Goal: Transaction & Acquisition: Purchase product/service

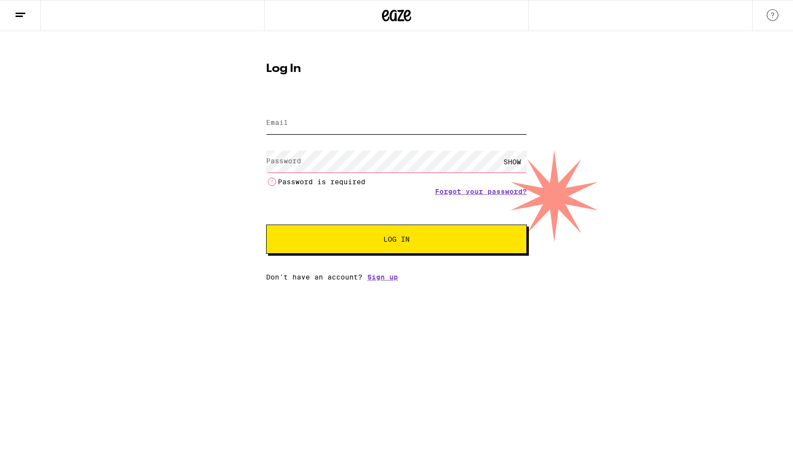
click at [315, 118] on input "Email" at bounding box center [396, 123] width 261 height 22
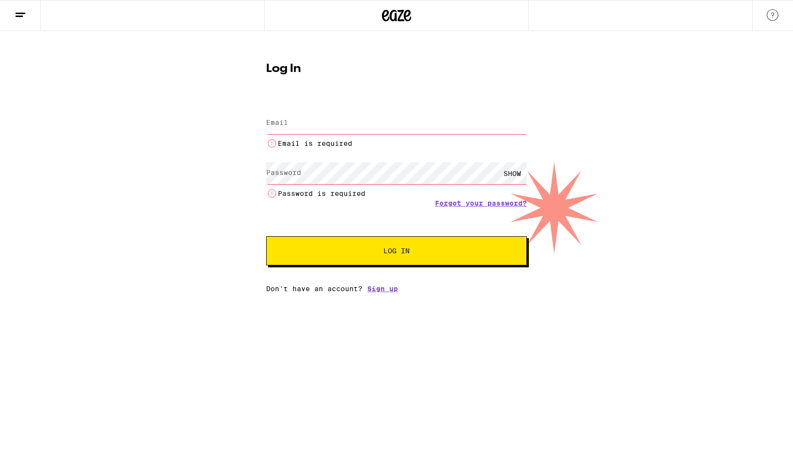
type input "[EMAIL_ADDRESS][DOMAIN_NAME]"
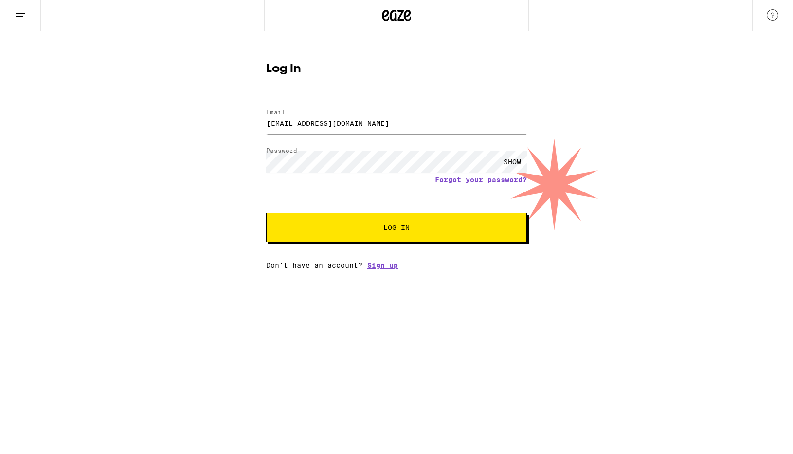
click at [338, 229] on span "Log In" at bounding box center [397, 227] width 182 height 7
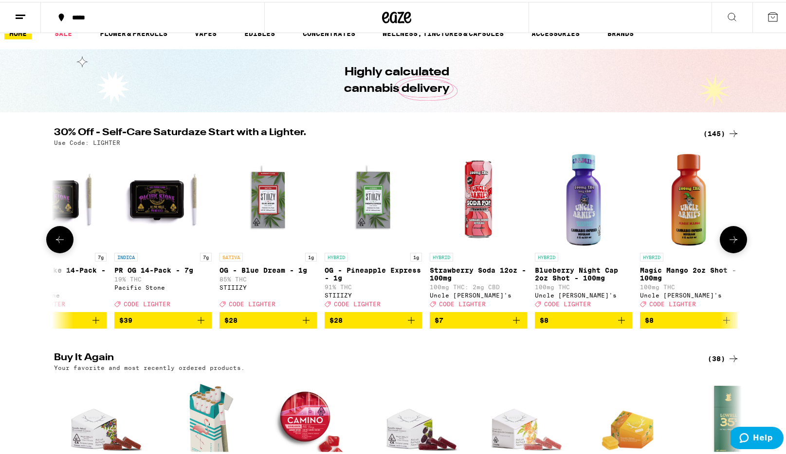
scroll to position [0, 1289]
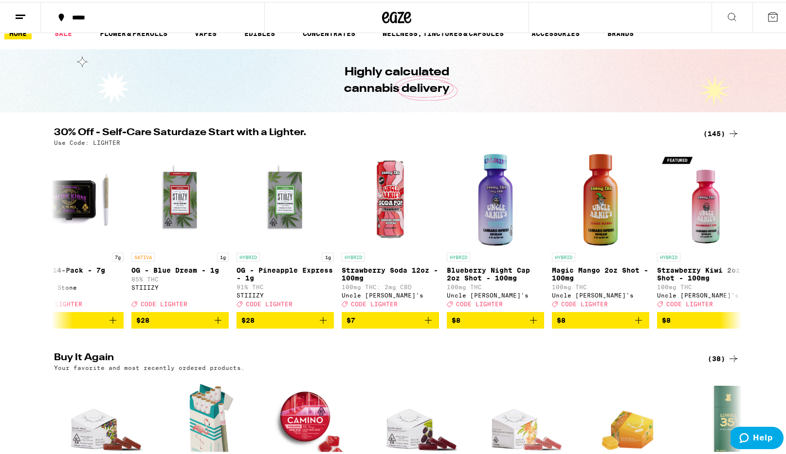
click at [718, 127] on div "(145)" at bounding box center [721, 132] width 36 height 12
click at [715, 130] on div "(145)" at bounding box center [721, 132] width 36 height 12
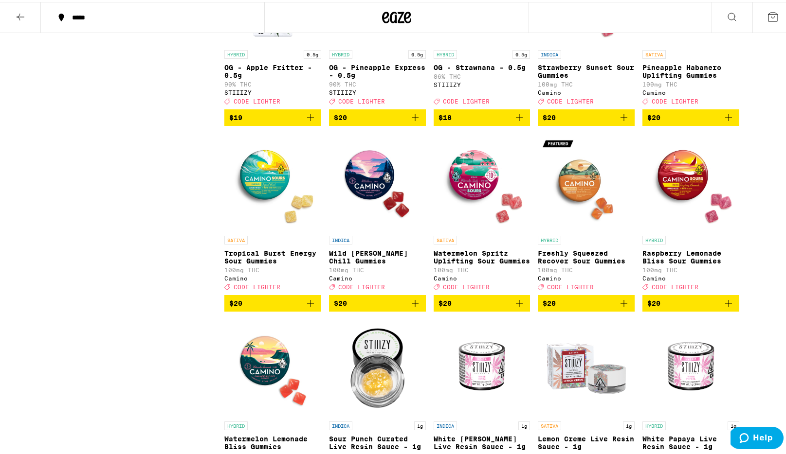
scroll to position [1502, 0]
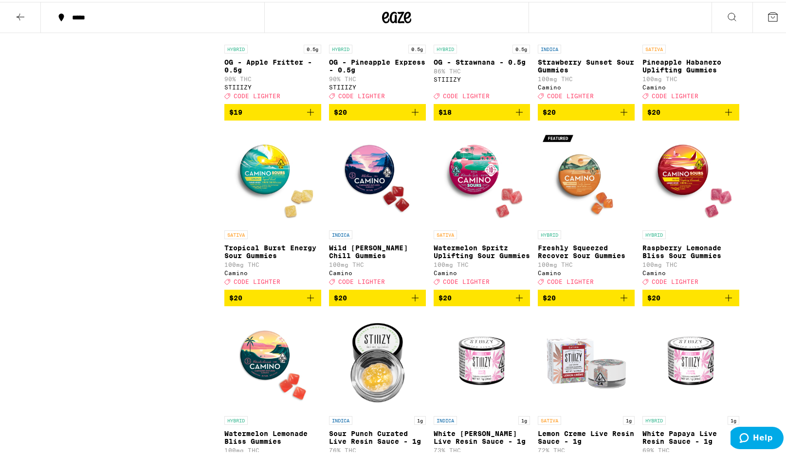
click at [298, 302] on span "$20" at bounding box center [272, 296] width 87 height 12
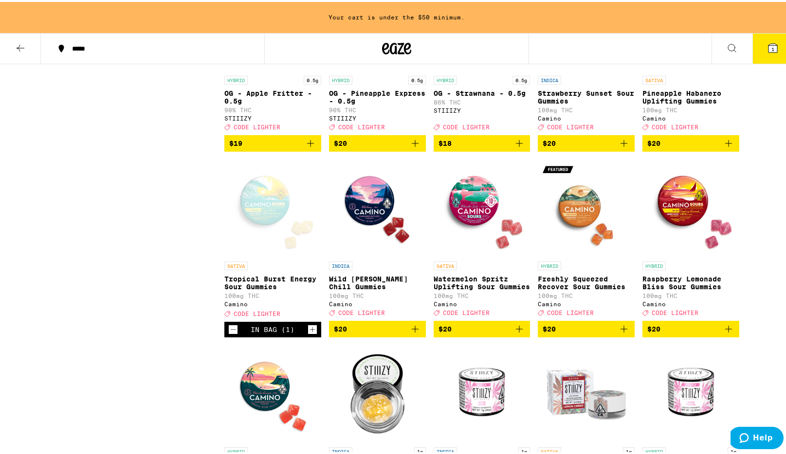
scroll to position [1533, 0]
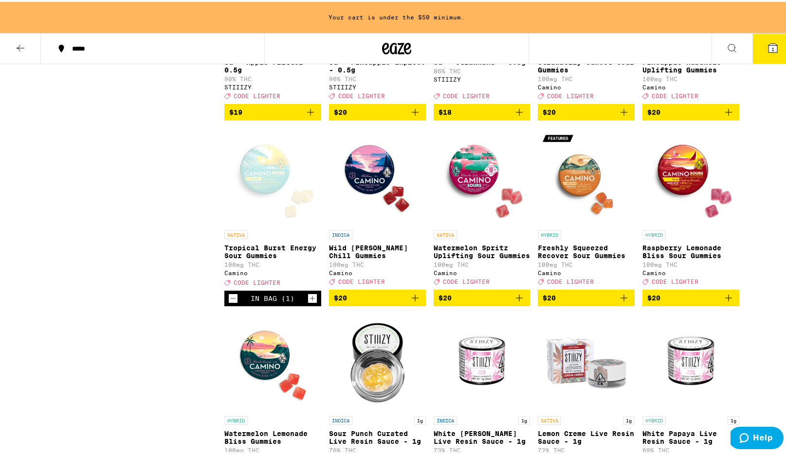
click at [309, 303] on icon "Increment" at bounding box center [312, 297] width 9 height 12
click at [413, 302] on icon "Add to bag" at bounding box center [415, 296] width 12 height 12
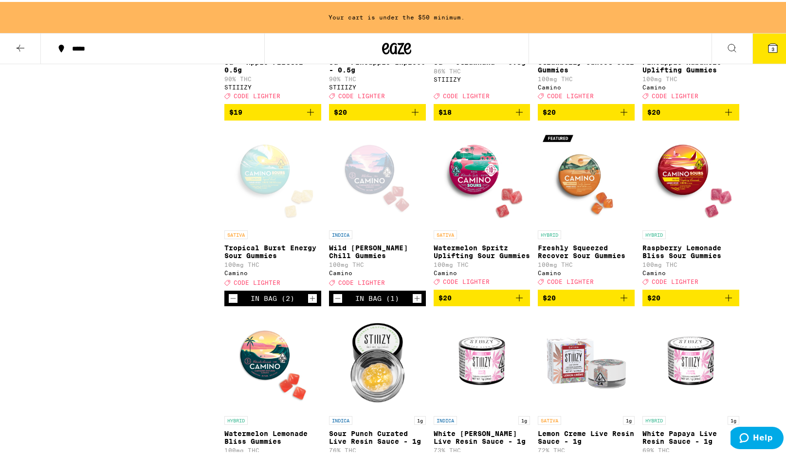
click at [414, 300] on icon "Increment" at bounding box center [416, 296] width 5 height 5
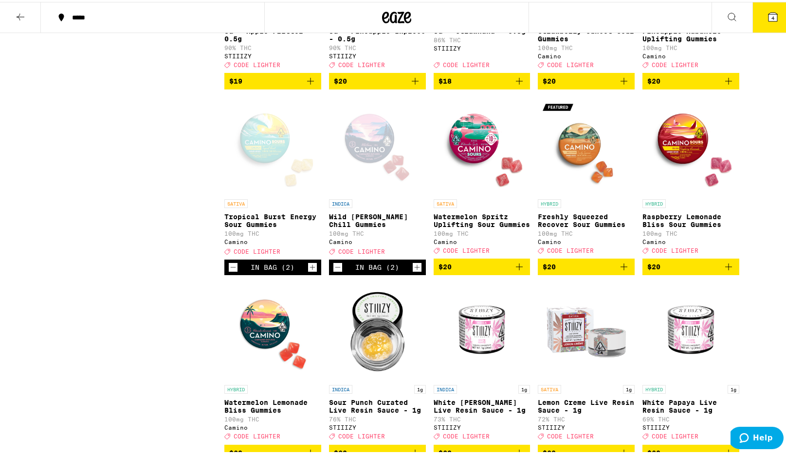
scroll to position [1502, 0]
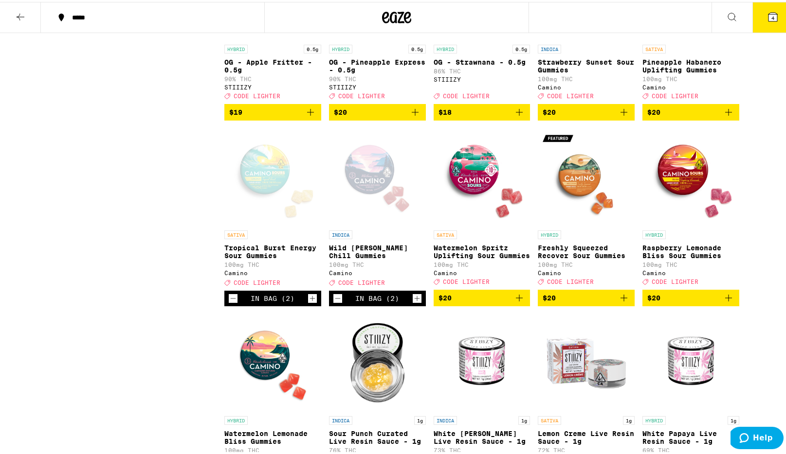
click at [334, 303] on icon "Decrement" at bounding box center [337, 297] width 9 height 12
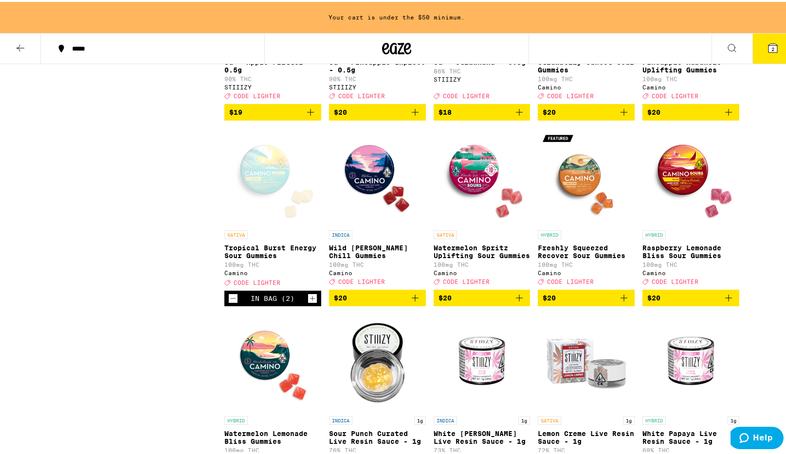
scroll to position [1526, 0]
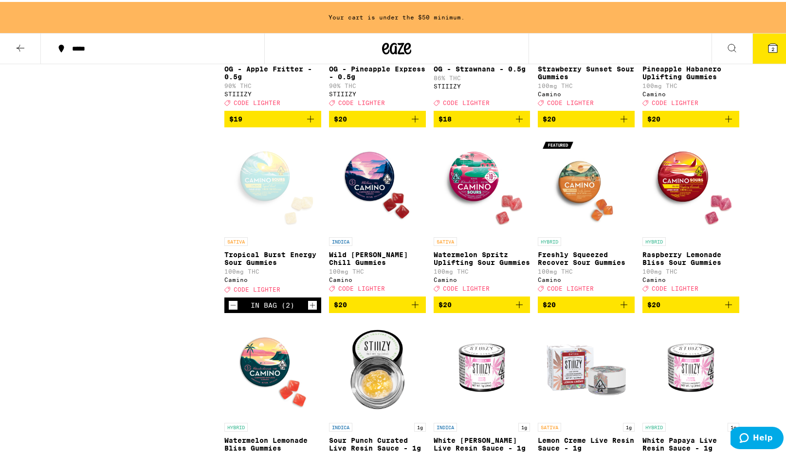
click at [725, 309] on icon "Add to bag" at bounding box center [729, 303] width 12 height 12
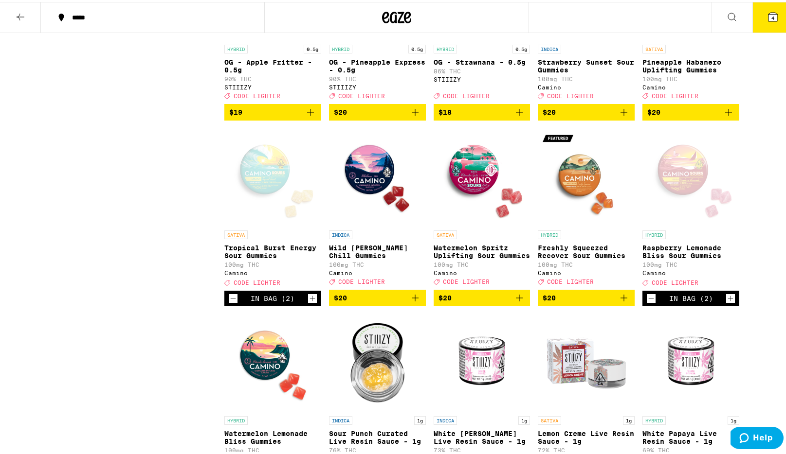
scroll to position [1401, 0]
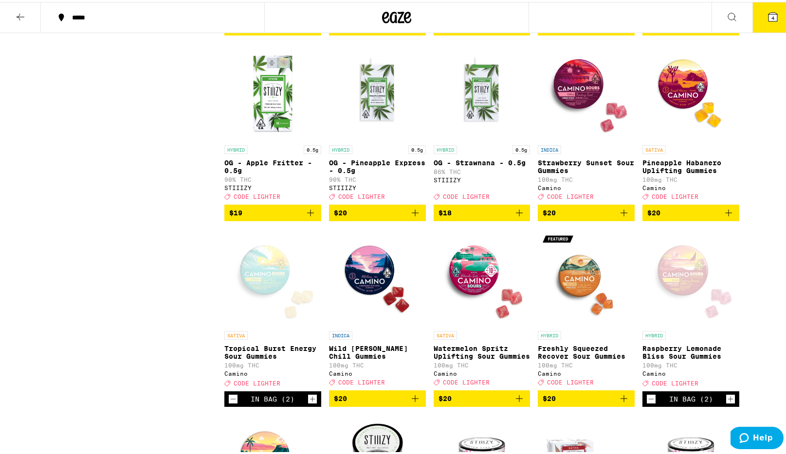
click at [620, 217] on icon "Add to bag" at bounding box center [624, 211] width 12 height 12
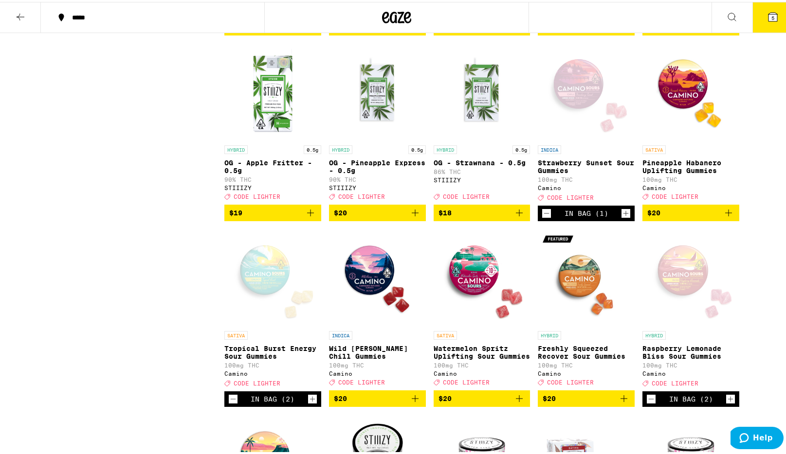
click at [621, 217] on icon "Increment" at bounding box center [625, 212] width 9 height 12
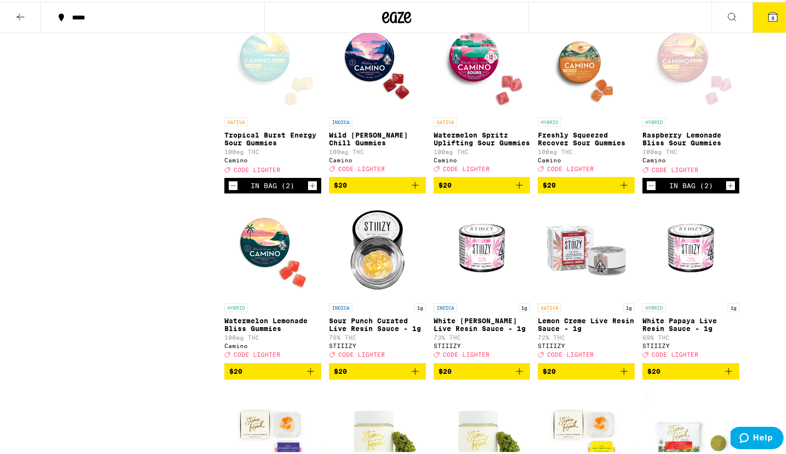
scroll to position [1589, 0]
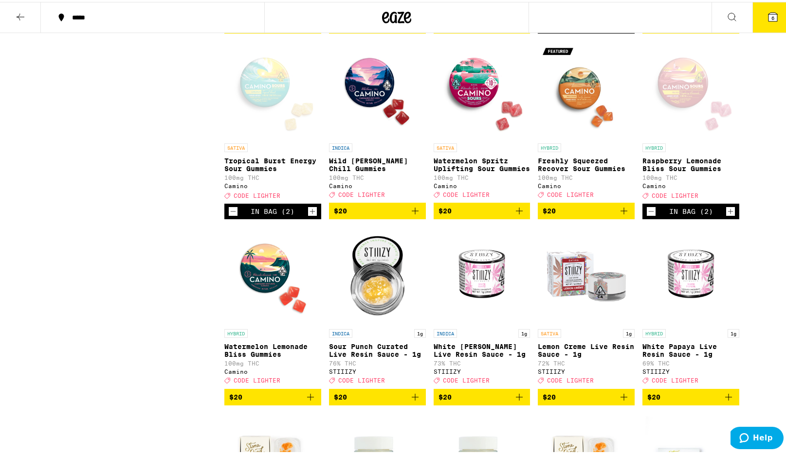
click at [231, 210] on icon "Decrement" at bounding box center [233, 210] width 5 height 0
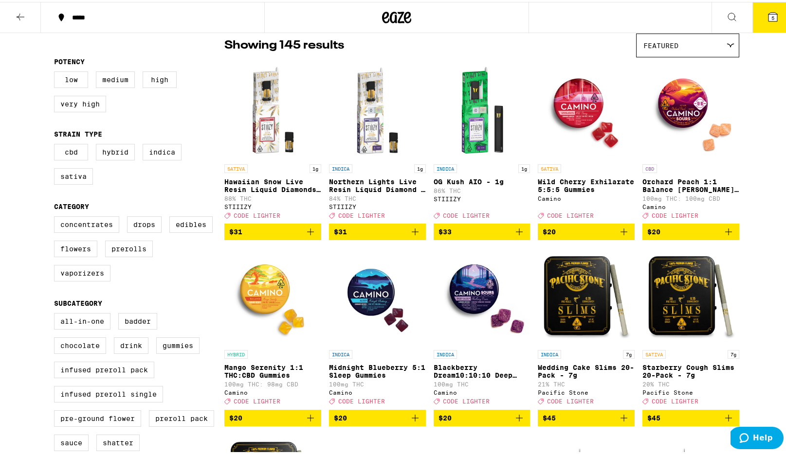
scroll to position [55, 0]
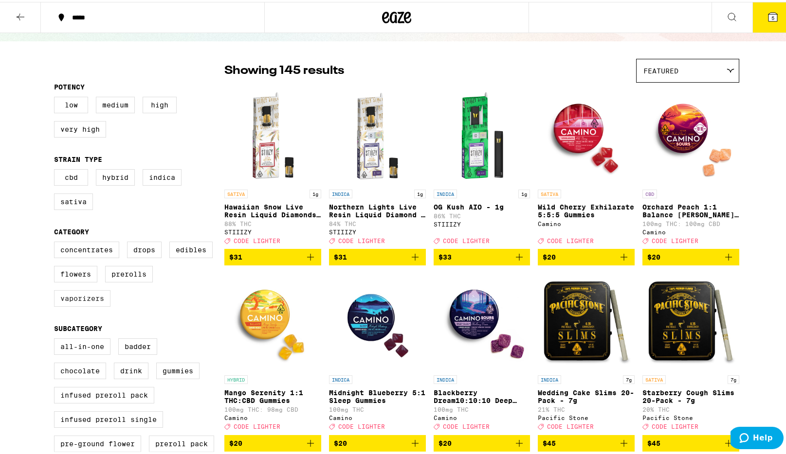
click at [69, 301] on label "Vaporizers" at bounding box center [82, 297] width 56 height 17
click at [56, 242] on input "Vaporizers" at bounding box center [56, 241] width 0 height 0
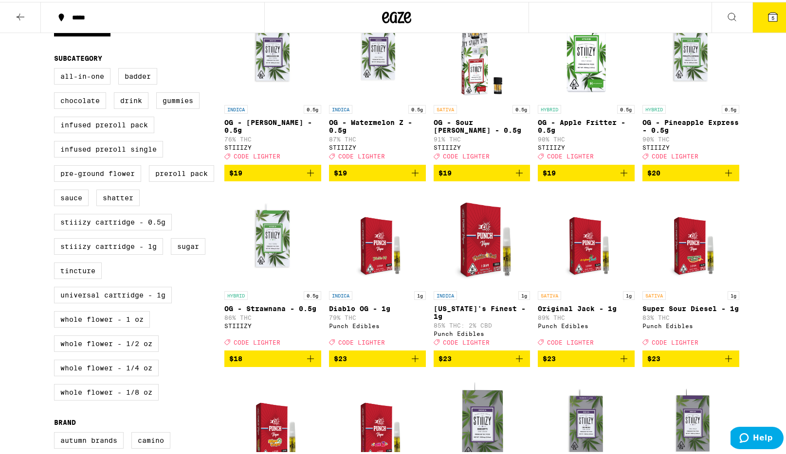
scroll to position [313, 0]
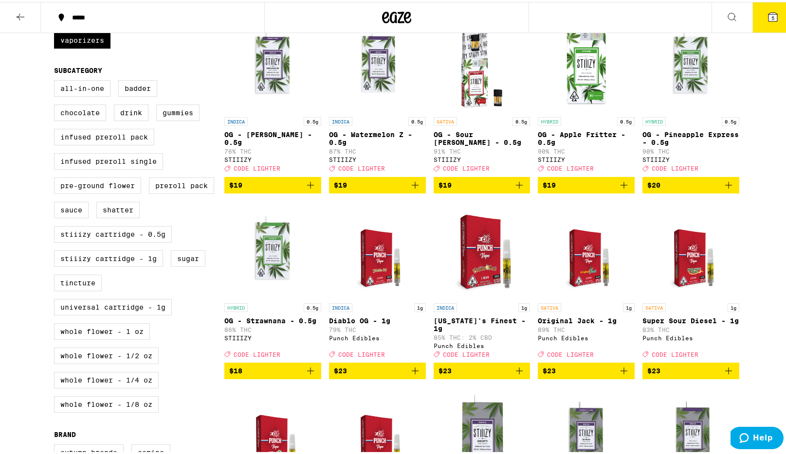
click at [276, 262] on img "Open page for OG - Strawnana - 0.5g from STIIIZY" at bounding box center [272, 247] width 97 height 97
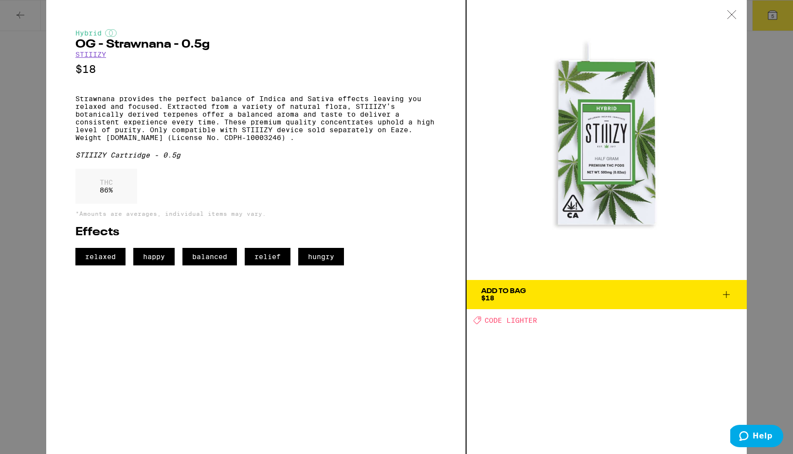
click at [730, 13] on icon at bounding box center [732, 14] width 10 height 9
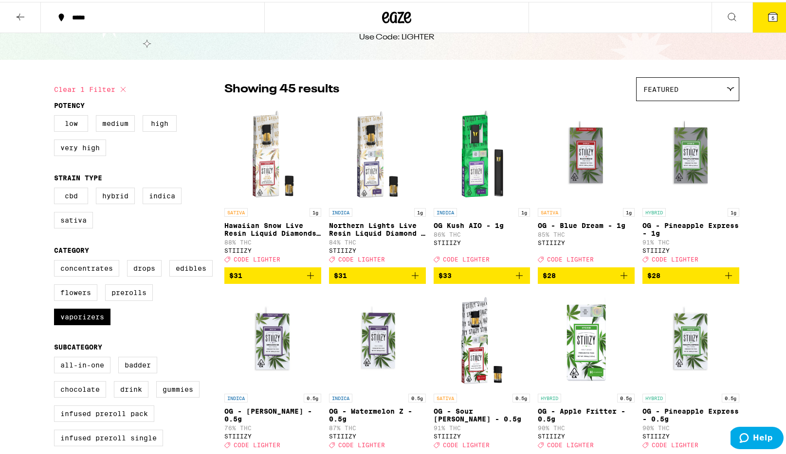
scroll to position [29, 0]
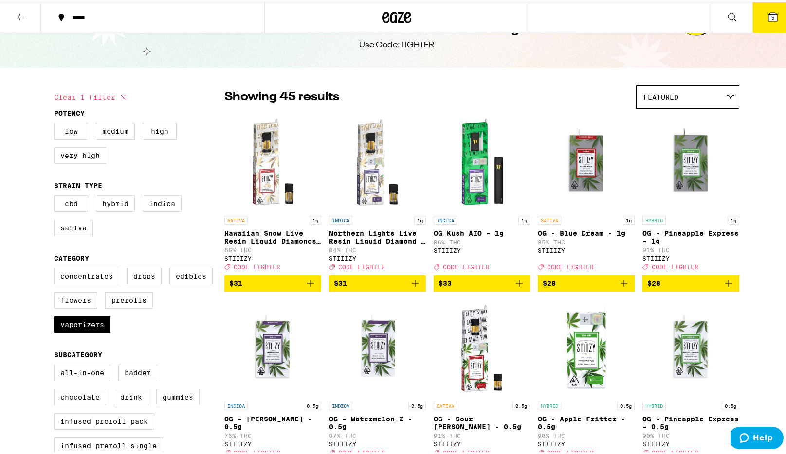
click at [471, 175] on img "Open page for OG Kush AIO - 1g from STIIIZY" at bounding box center [482, 160] width 97 height 97
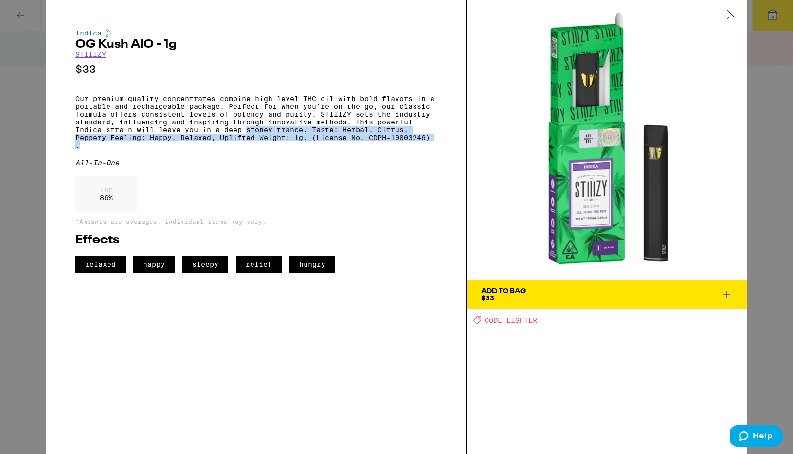
drag, startPoint x: 248, startPoint y: 138, endPoint x: 445, endPoint y: 159, distance: 198.2
click at [445, 158] on div "Indica OG Kush AIO - 1g STIIIZY $33 Our premium quality concentrates combine hi…" at bounding box center [256, 227] width 420 height 454
click at [445, 154] on div "Indica OG Kush AIO - 1g STIIIZY $33 Our premium quality concentrates combine hi…" at bounding box center [256, 227] width 420 height 454
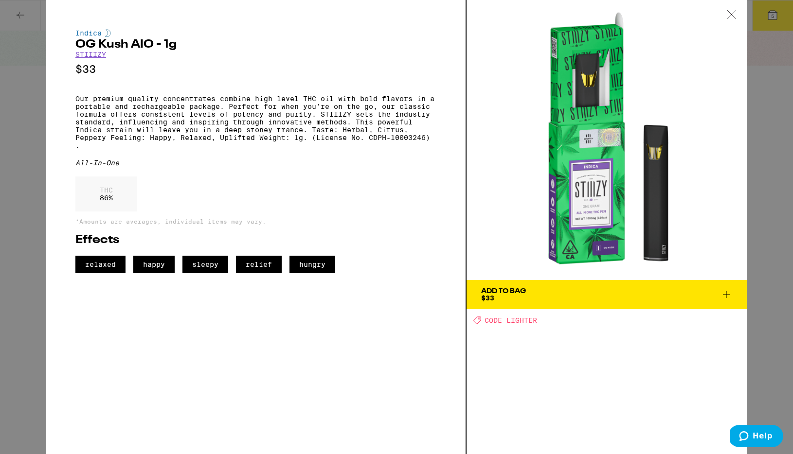
click at [508, 291] on div "Add To Bag" at bounding box center [503, 291] width 45 height 7
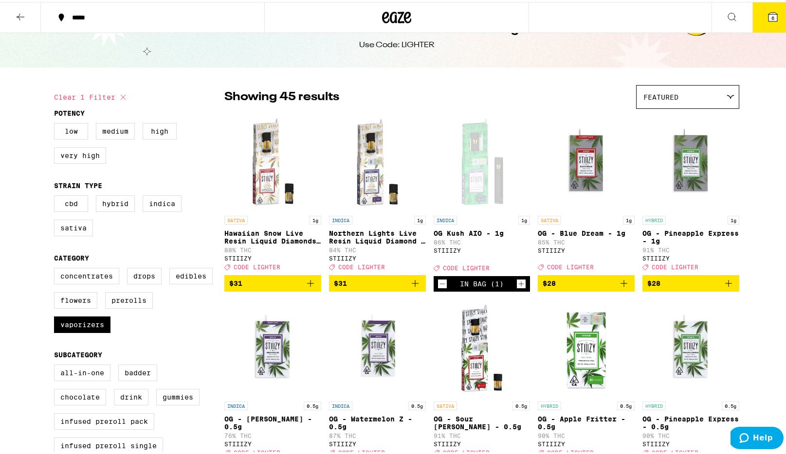
click at [479, 164] on div "Open page for OG Kush AIO - 1g from STIIIZY" at bounding box center [482, 160] width 97 height 97
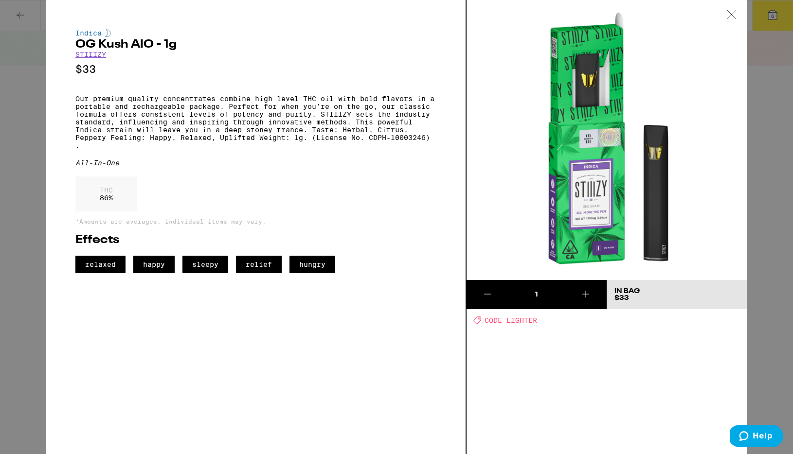
click at [32, 216] on div "Indica OG Kush AIO - 1g STIIIZY $33 Our premium quality concentrates combine hi…" at bounding box center [396, 227] width 793 height 454
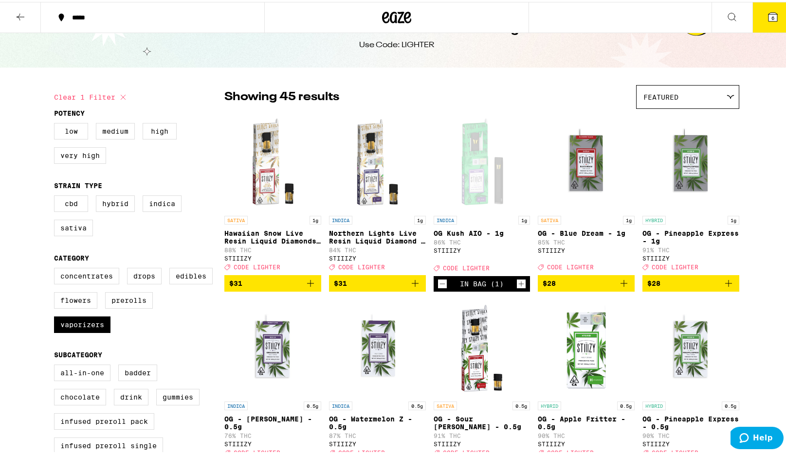
click at [365, 173] on img "Open page for Northern Lights Live Resin Liquid Diamond - 1g from STIIIZY" at bounding box center [377, 160] width 97 height 97
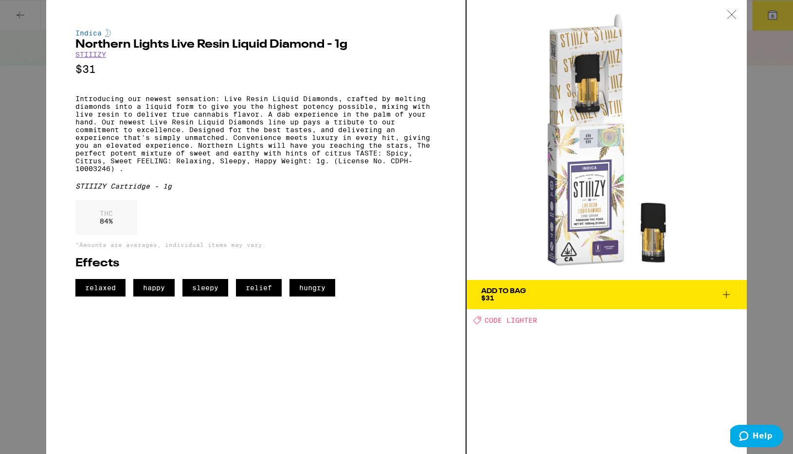
click at [757, 218] on div "Indica Northern Lights Live Resin Liquid Diamond - 1g STIIIZY $31 Introducing o…" at bounding box center [396, 227] width 793 height 454
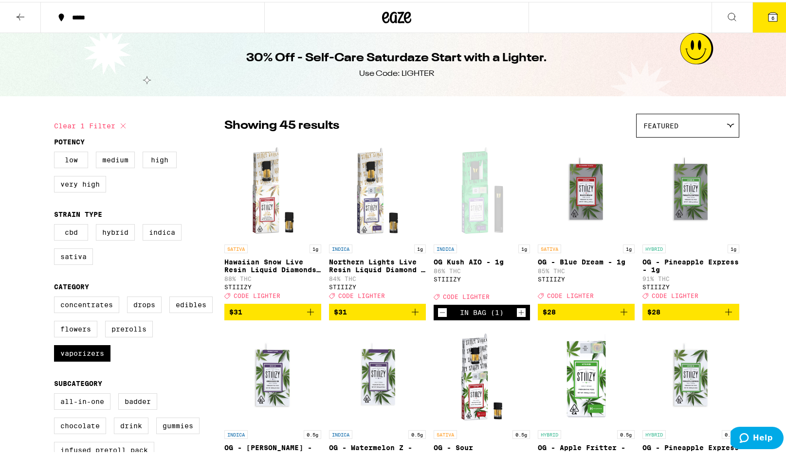
click at [440, 317] on icon "Decrement" at bounding box center [442, 311] width 9 height 12
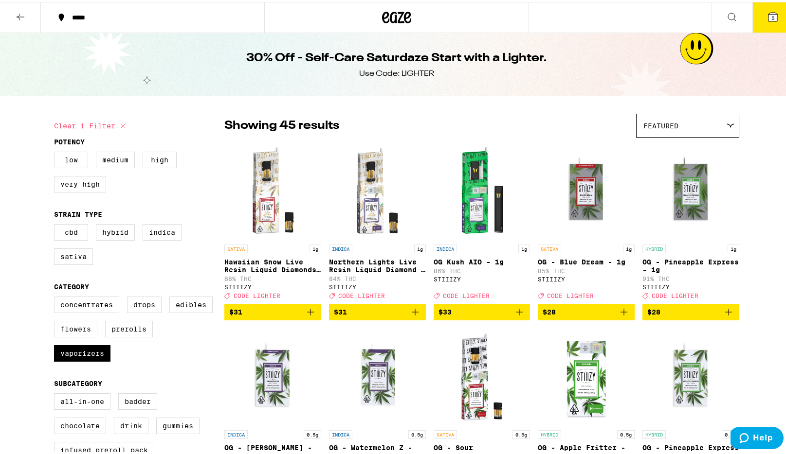
click at [121, 125] on icon at bounding box center [123, 124] width 5 height 5
checkbox input "false"
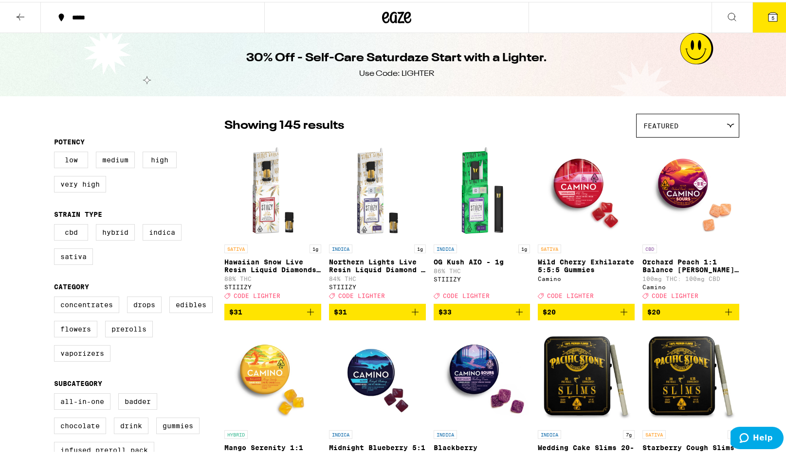
click at [90, 13] on div "*****" at bounding box center [157, 15] width 181 height 7
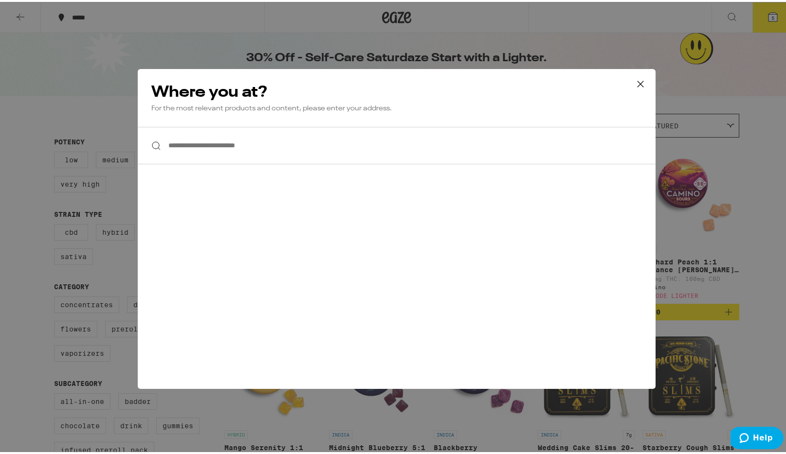
click at [264, 144] on input "**********" at bounding box center [397, 143] width 518 height 37
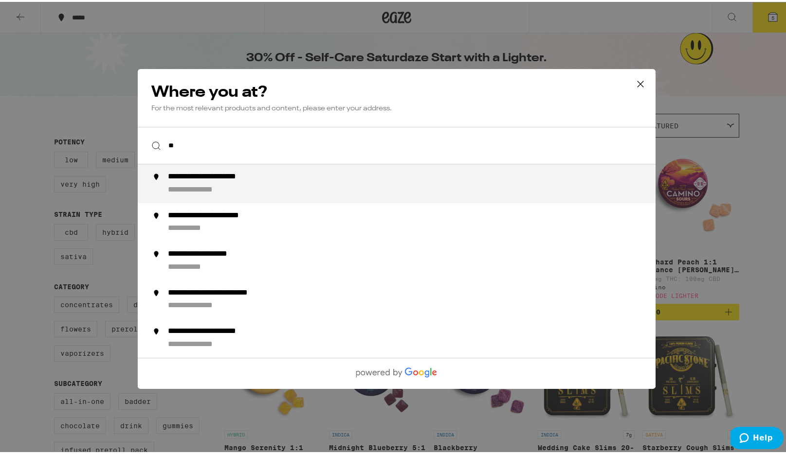
type input "*"
click at [268, 186] on div "**********" at bounding box center [416, 181] width 496 height 23
type input "**********"
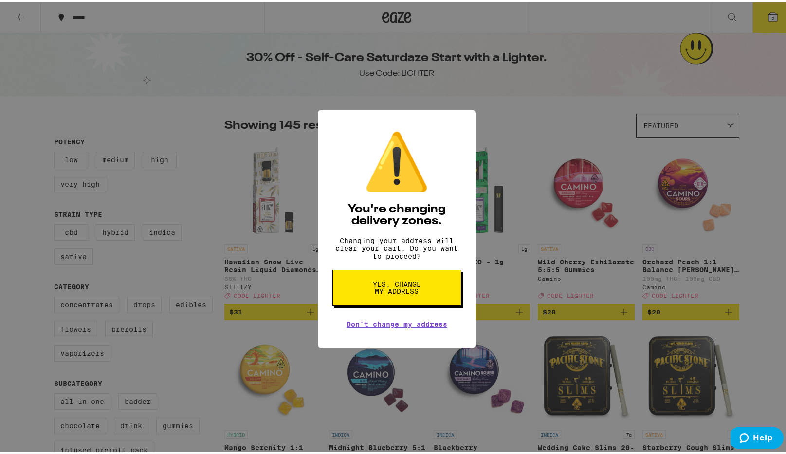
click at [403, 293] on span "Yes, change my address" at bounding box center [397, 286] width 50 height 14
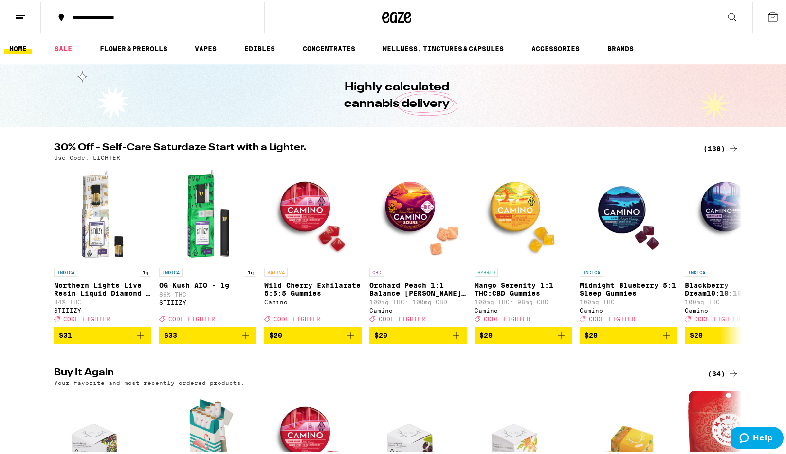
click at [720, 147] on div "(138)" at bounding box center [721, 147] width 36 height 12
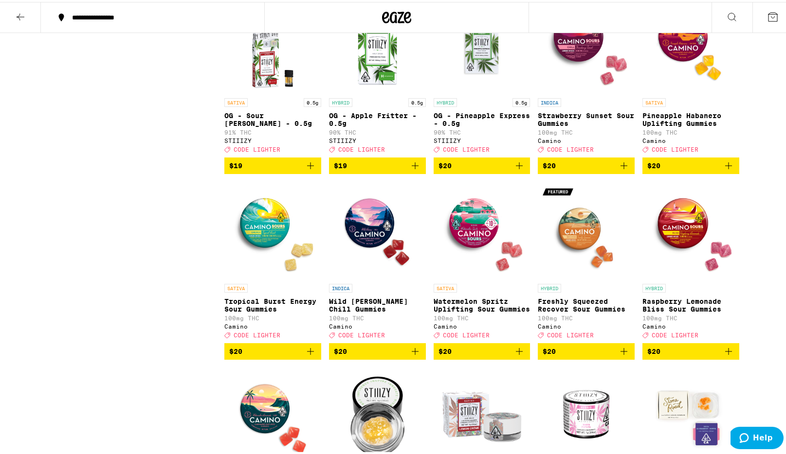
scroll to position [1449, 0]
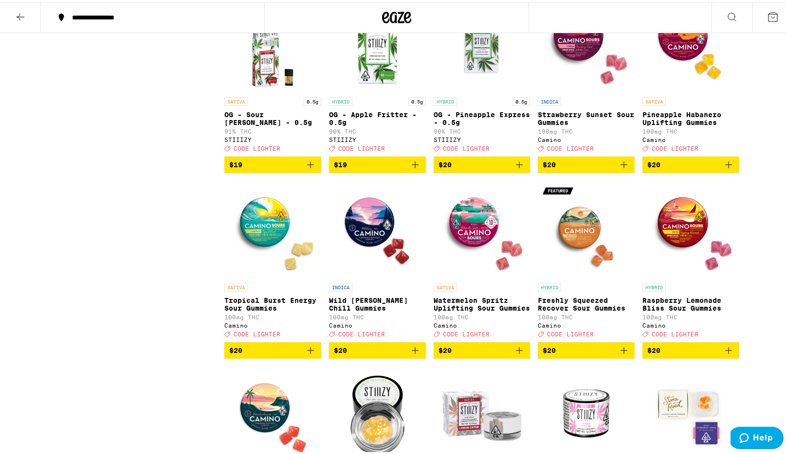
click at [622, 166] on icon "Add to bag" at bounding box center [623, 163] width 7 height 7
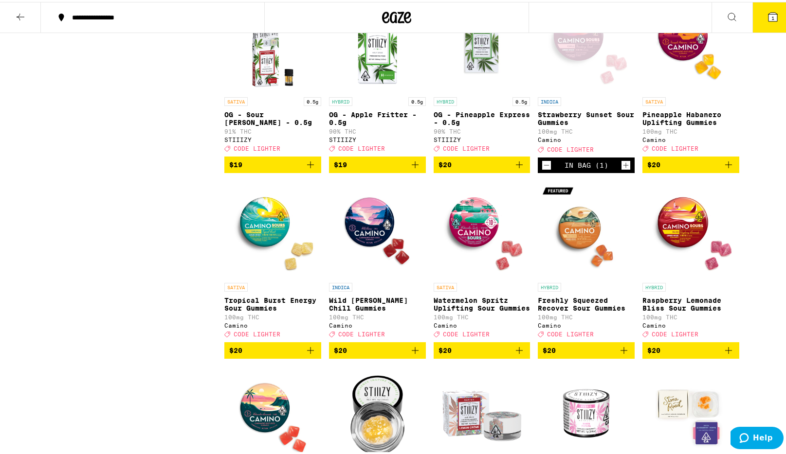
click at [623, 166] on icon "Increment" at bounding box center [625, 163] width 5 height 5
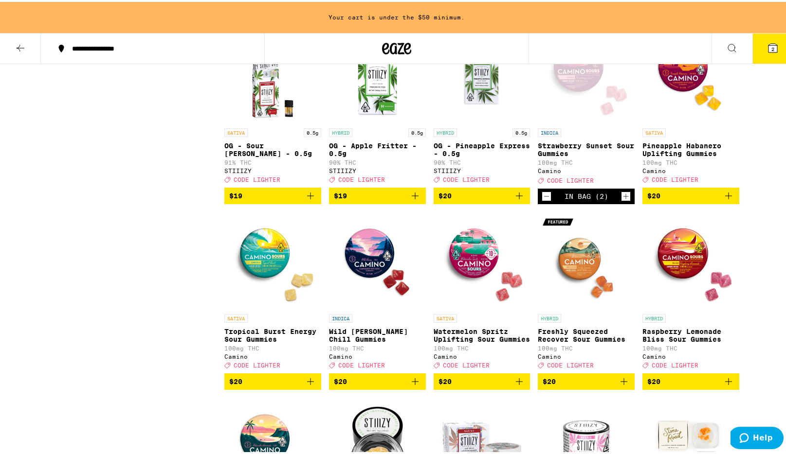
scroll to position [1481, 0]
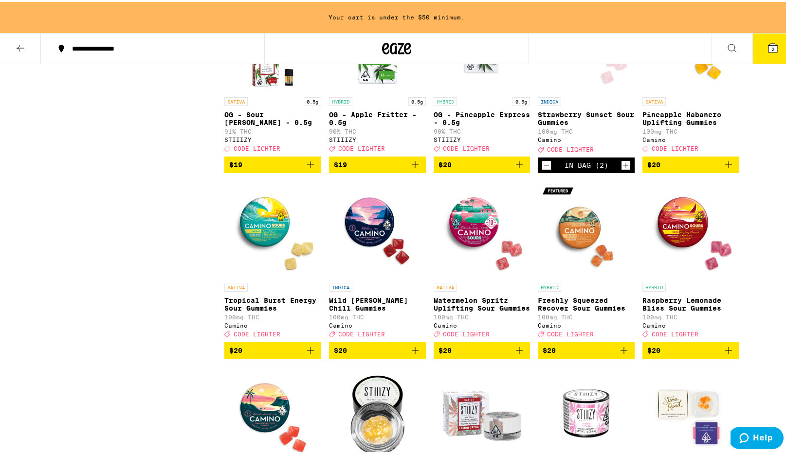
click at [307, 355] on icon "Add to bag" at bounding box center [311, 349] width 12 height 12
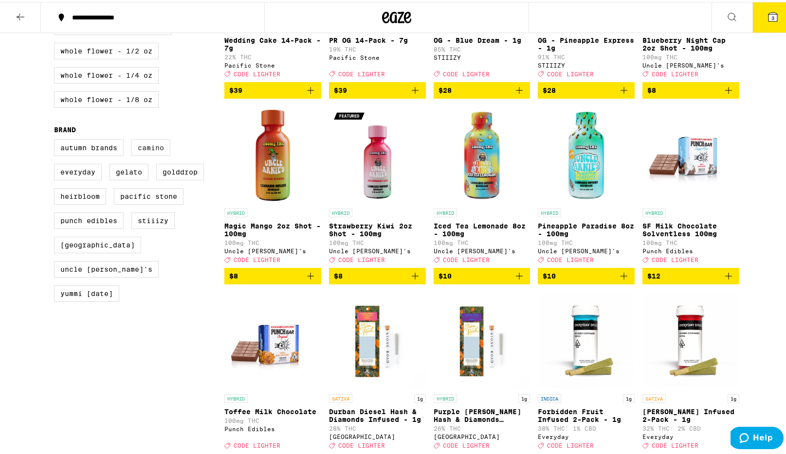
scroll to position [595, 0]
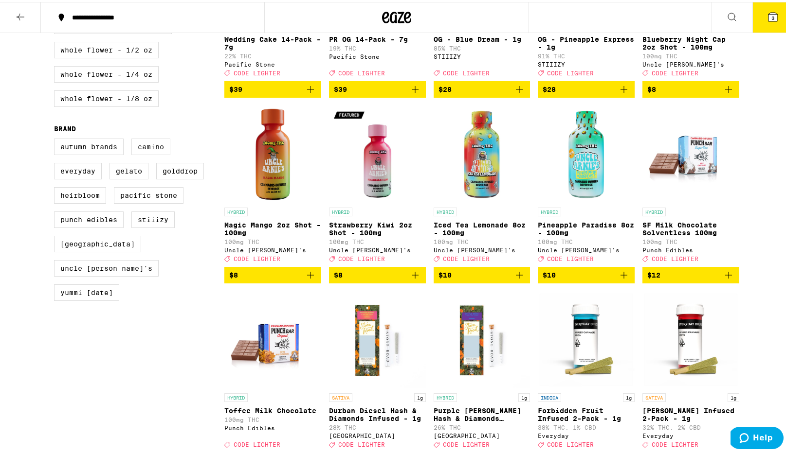
click at [138, 153] on label "Camino" at bounding box center [150, 145] width 39 height 17
click at [56, 139] on input "Camino" at bounding box center [56, 138] width 0 height 0
checkbox input "true"
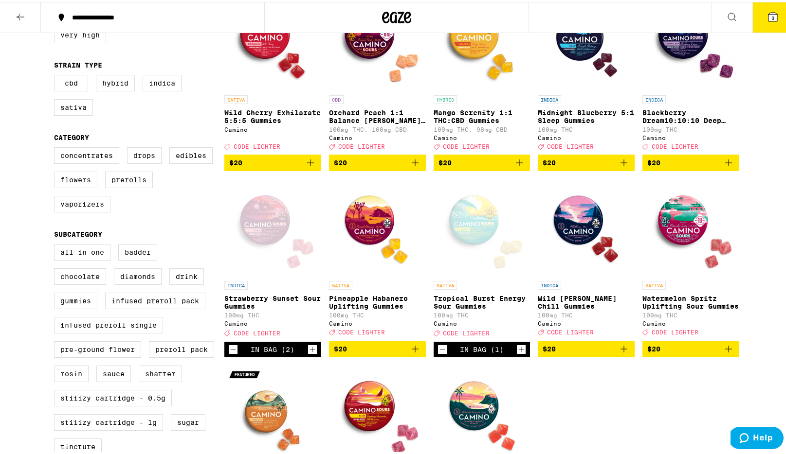
scroll to position [150, 0]
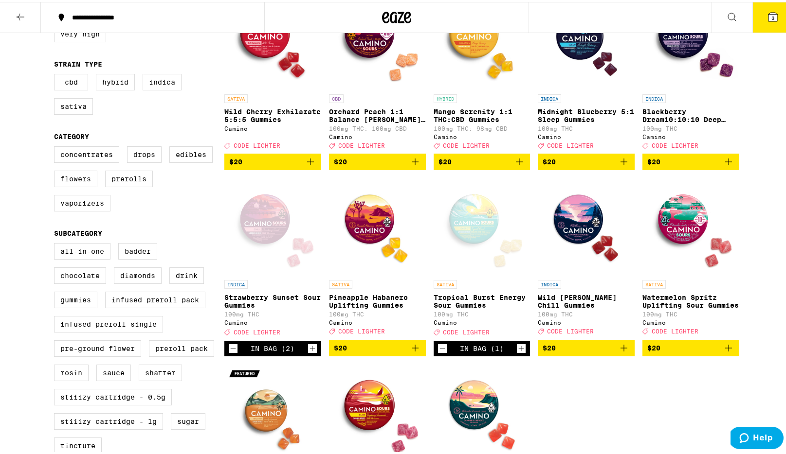
click at [232, 353] on icon "Decrement" at bounding box center [233, 347] width 9 height 12
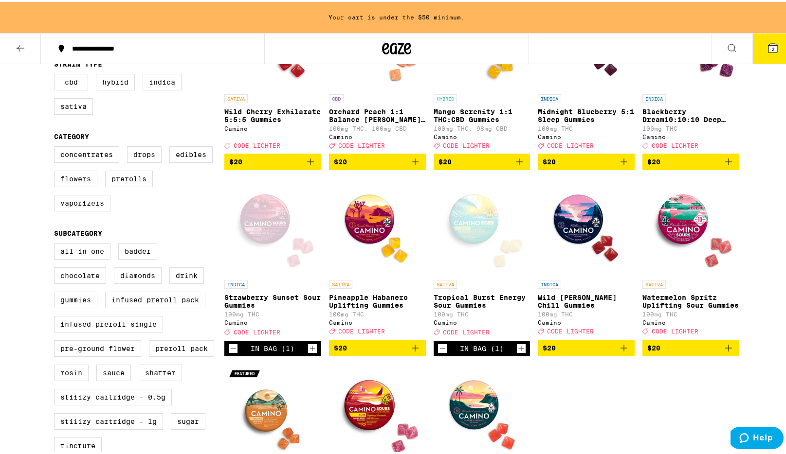
click at [232, 353] on icon "Decrement" at bounding box center [233, 347] width 9 height 12
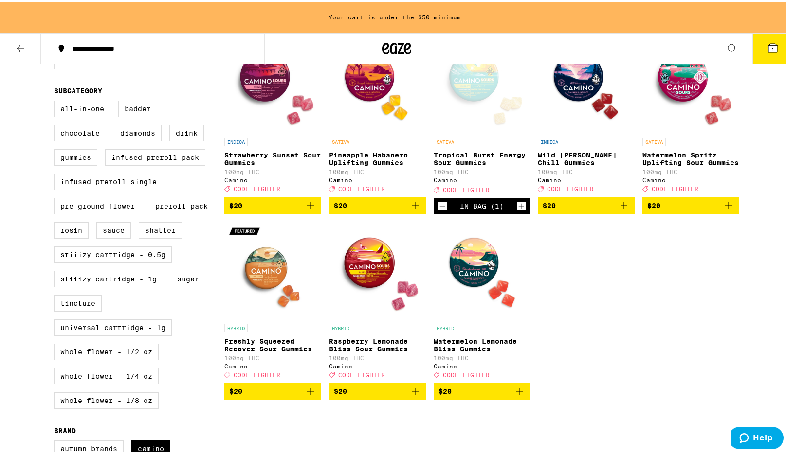
scroll to position [326, 0]
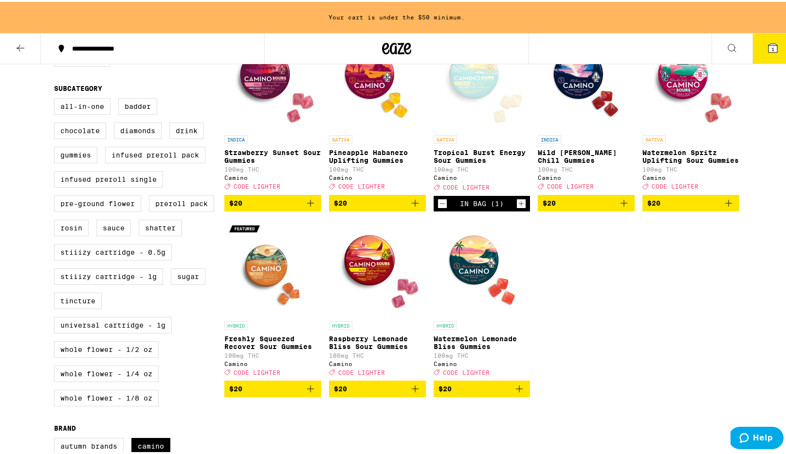
click at [309, 207] on icon "Add to bag" at bounding box center [311, 202] width 12 height 12
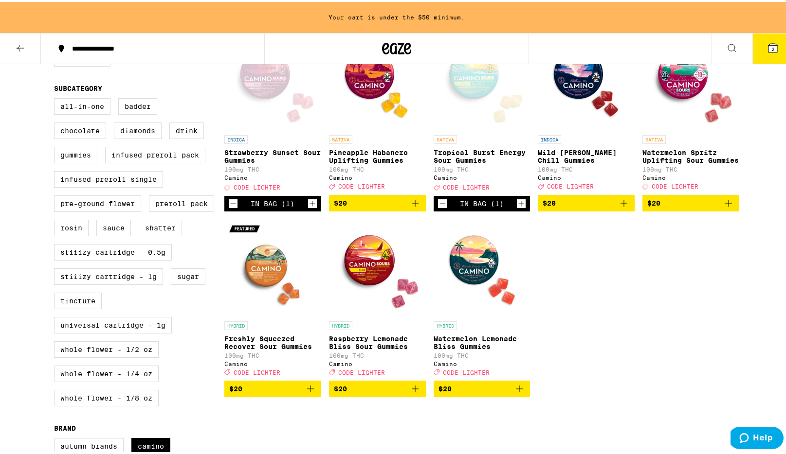
click at [309, 208] on icon "Increment" at bounding box center [312, 202] width 9 height 12
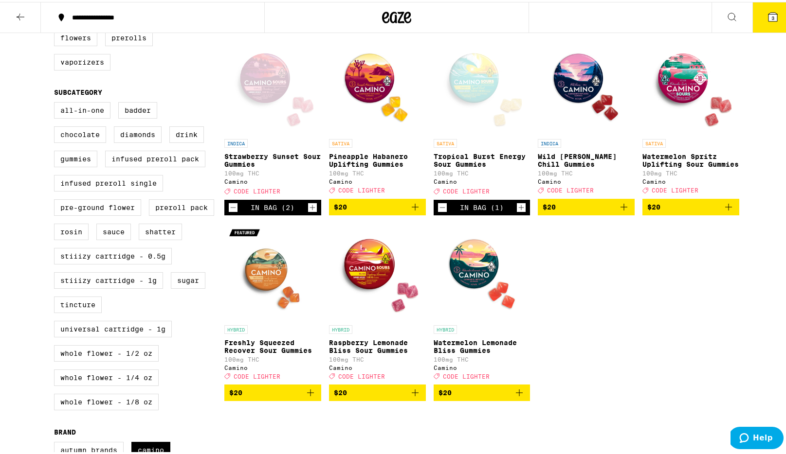
scroll to position [301, 0]
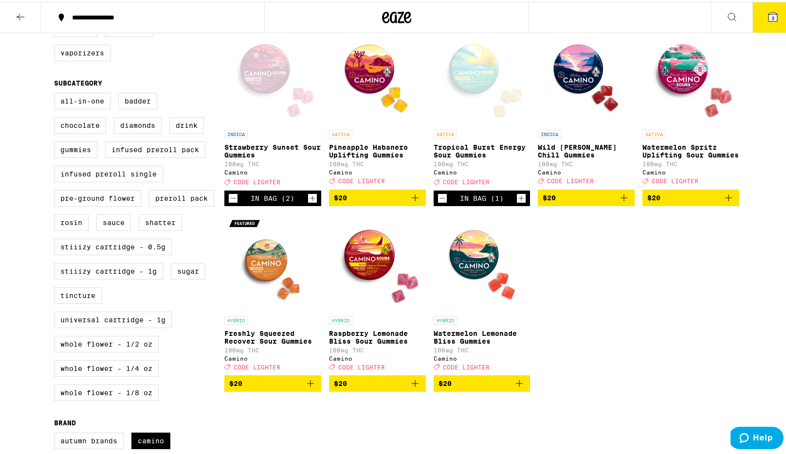
click at [413, 388] on icon "Add to bag" at bounding box center [415, 382] width 12 height 12
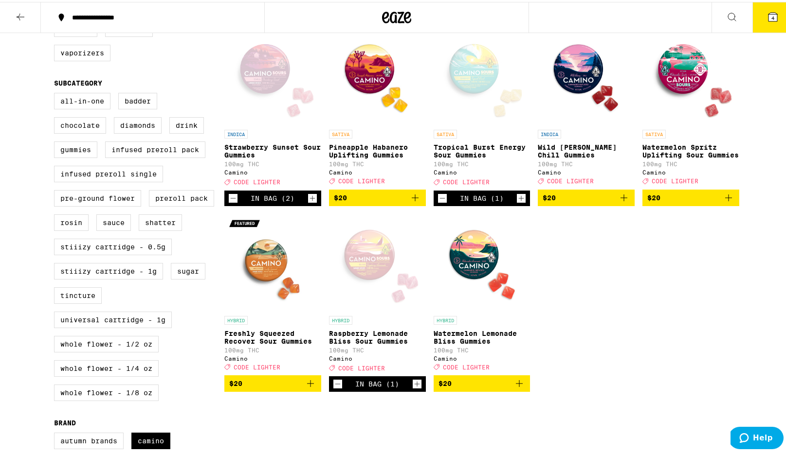
click at [414, 385] on icon "Increment" at bounding box center [416, 382] width 5 height 5
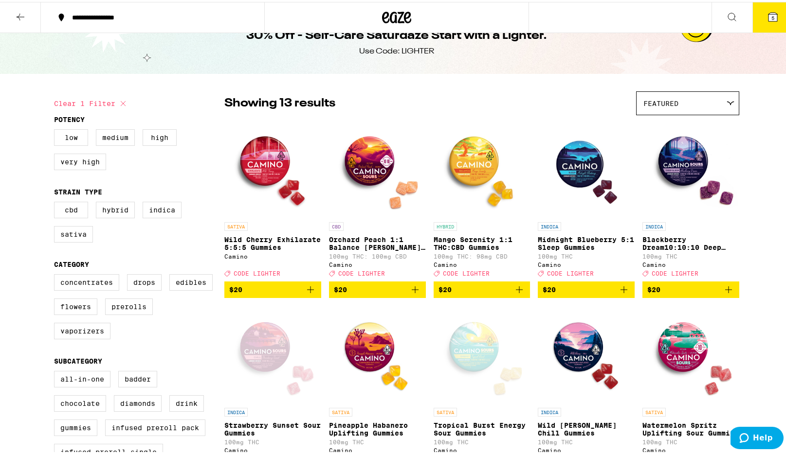
scroll to position [0, 0]
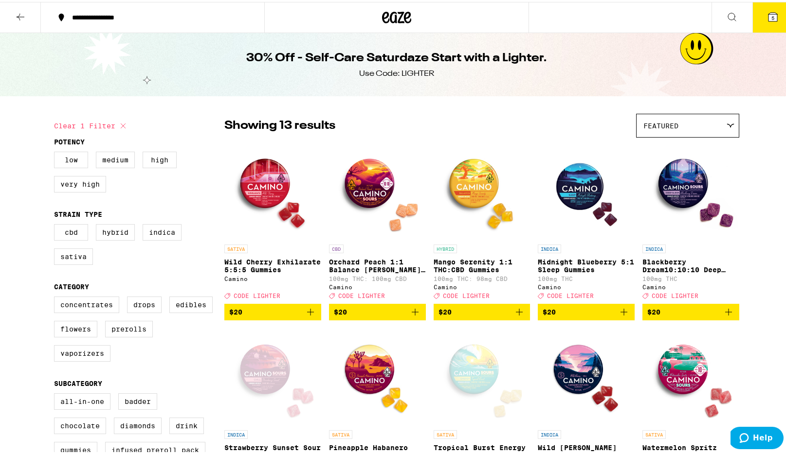
click at [679, 133] on div "Featured" at bounding box center [687, 123] width 102 height 23
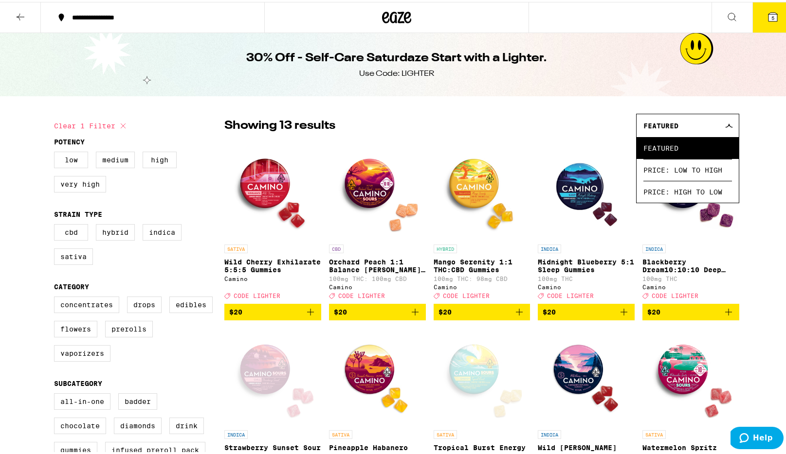
click at [679, 127] on div "Featured" at bounding box center [687, 123] width 102 height 23
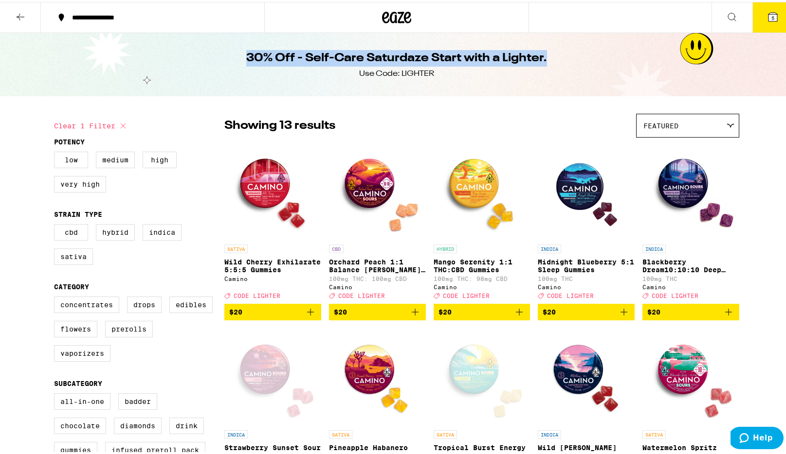
drag, startPoint x: 245, startPoint y: 53, endPoint x: 482, endPoint y: 74, distance: 237.9
click at [480, 74] on div "30% Off - Self-Care Saturdaze Start with a Lighter. Use Code: LIGHTER" at bounding box center [397, 62] width 374 height 63
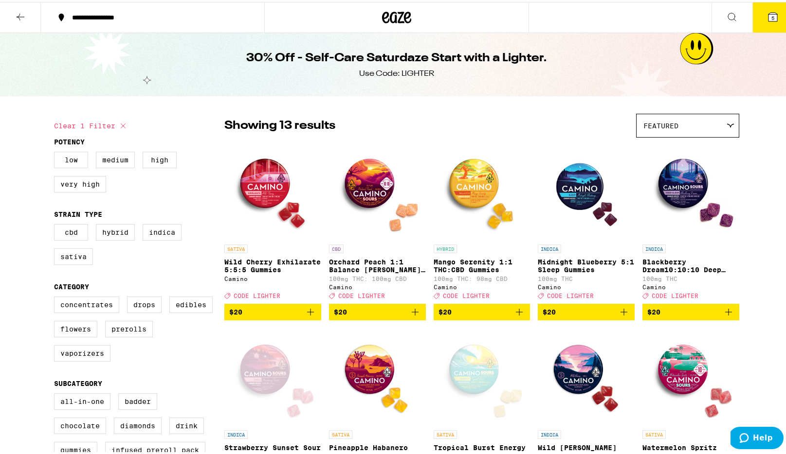
click at [482, 74] on div "30% Off - Self-Care Saturdaze Start with a Lighter. Use Code: LIGHTER" at bounding box center [397, 62] width 374 height 63
click at [28, 14] on button at bounding box center [20, 15] width 41 height 31
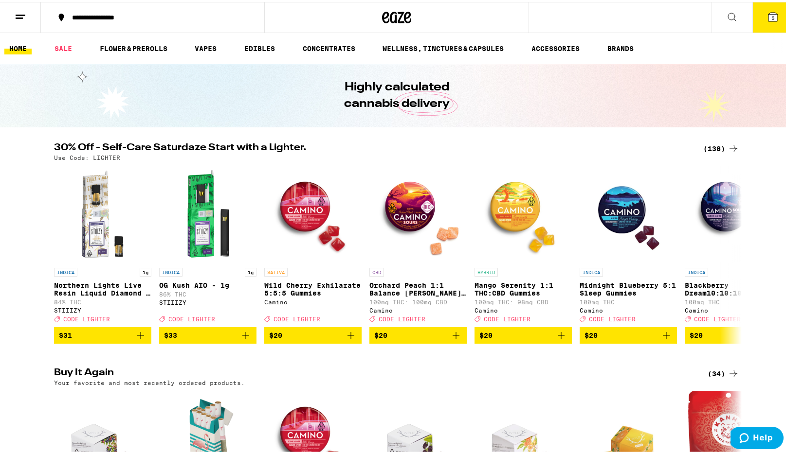
click at [726, 19] on icon at bounding box center [732, 15] width 12 height 12
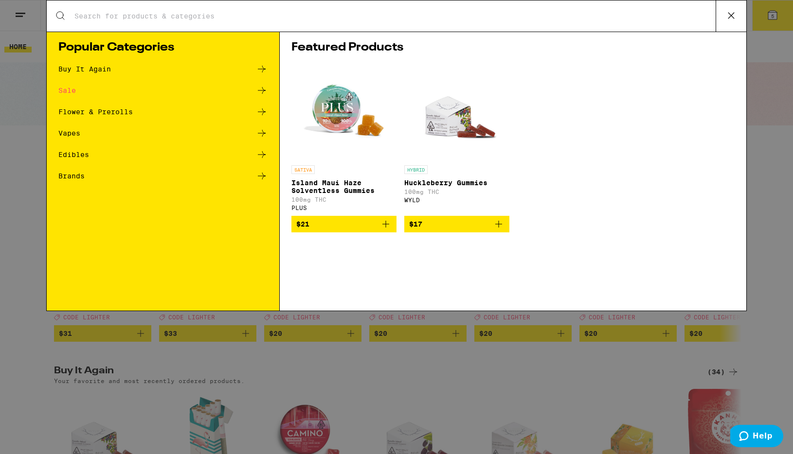
click at [463, 23] on div "Search for Products" at bounding box center [397, 15] width 700 height 31
click at [462, 23] on div "Search for Products" at bounding box center [397, 15] width 700 height 31
click at [454, 14] on input "Search for Products" at bounding box center [395, 16] width 642 height 9
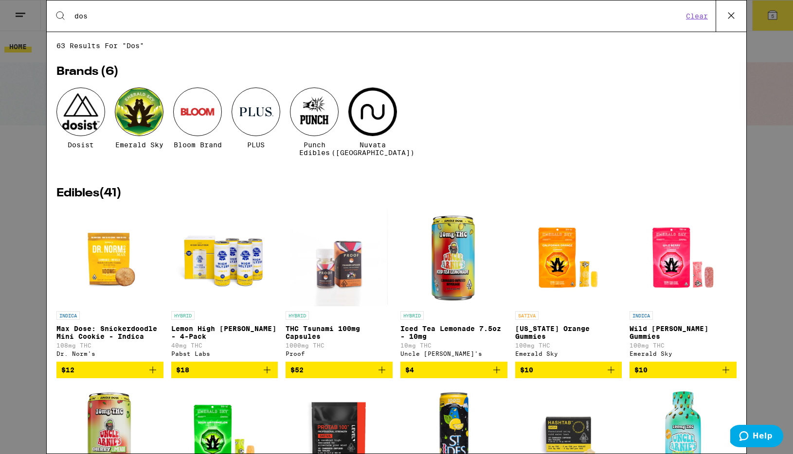
type input "dos"
click at [68, 135] on div "Dosist" at bounding box center [80, 118] width 49 height 61
click at [72, 128] on div at bounding box center [80, 112] width 49 height 49
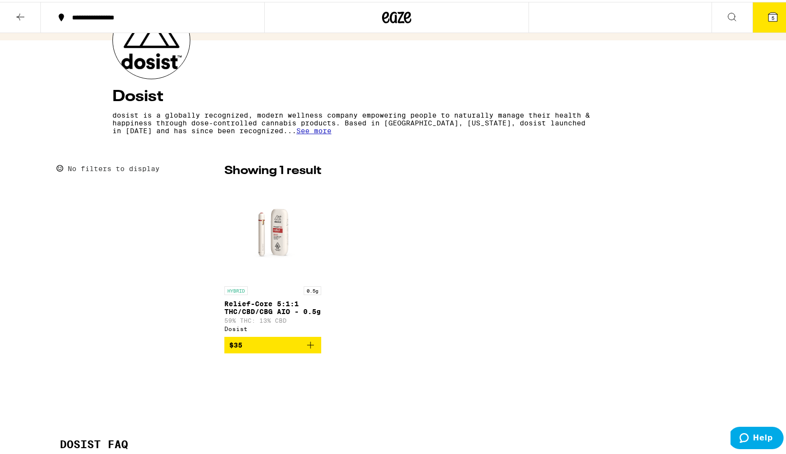
scroll to position [142, 0]
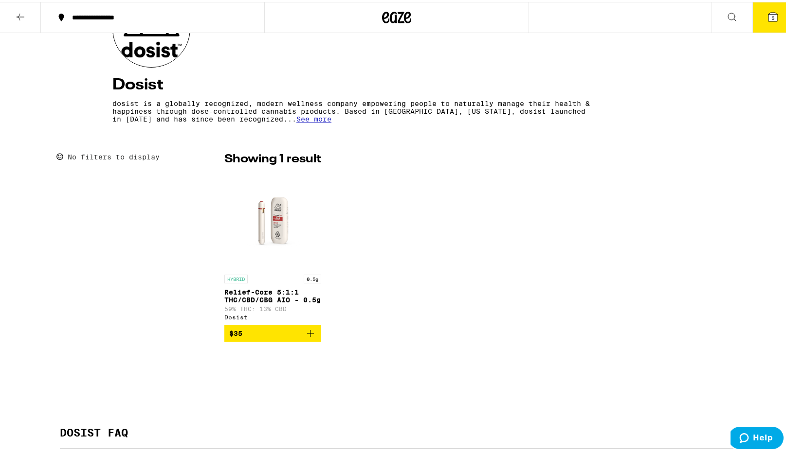
click at [273, 231] on img "Open page for Relief-Core 5:1:1 THC/CBD/CBG AIO - 0.5g from Dosist" at bounding box center [272, 219] width 97 height 97
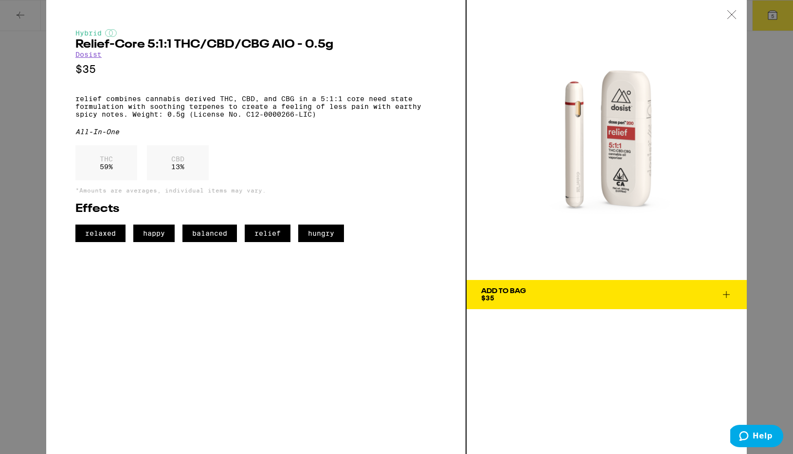
click at [530, 292] on span "Add To Bag $35" at bounding box center [606, 295] width 251 height 14
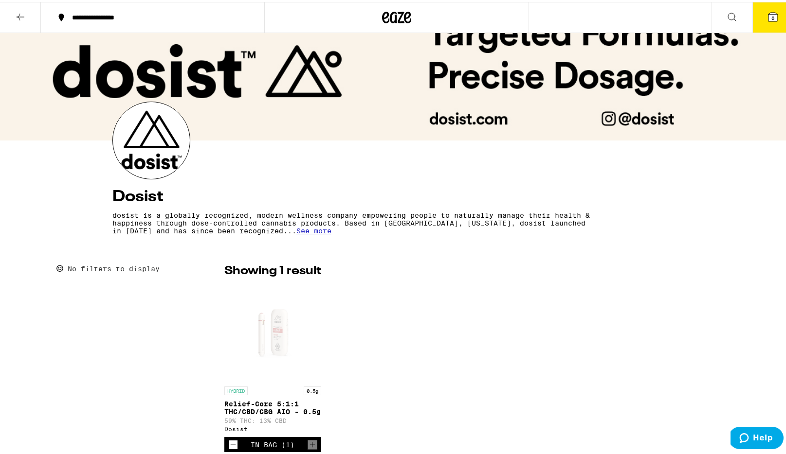
scroll to position [18, 0]
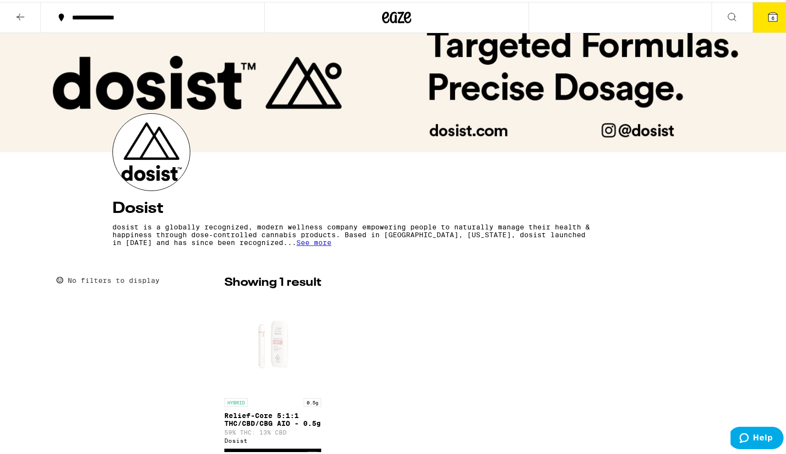
click at [20, 19] on icon at bounding box center [21, 15] width 12 height 12
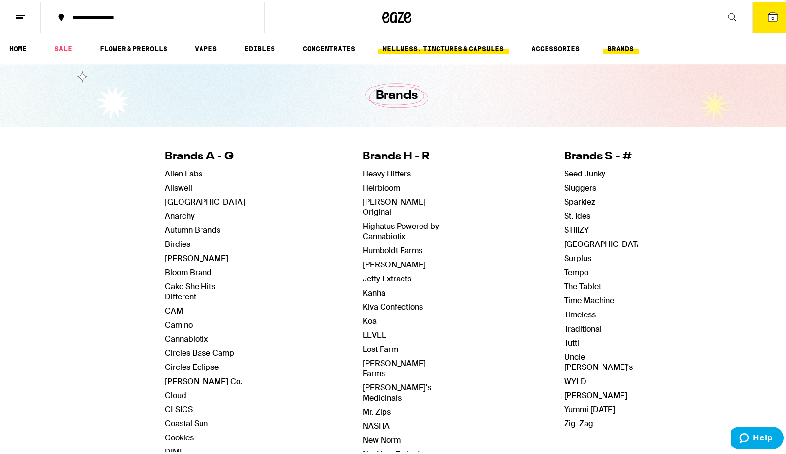
click at [457, 42] on link "WELLNESS, TINCTURES & CAPSULES" at bounding box center [443, 47] width 131 height 12
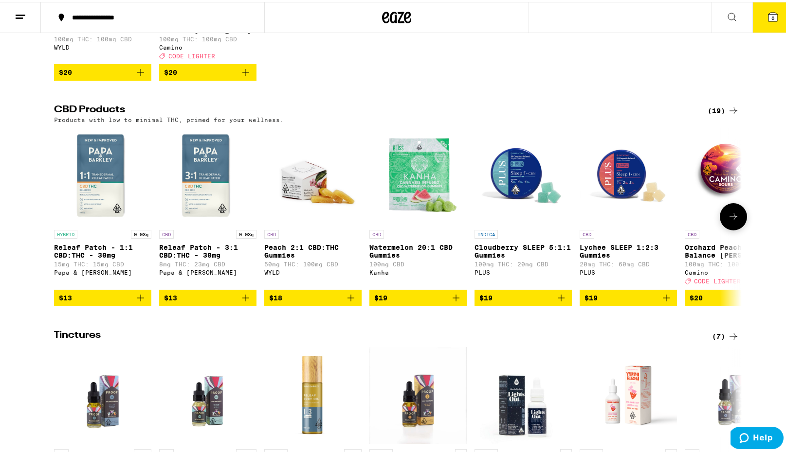
scroll to position [256, 0]
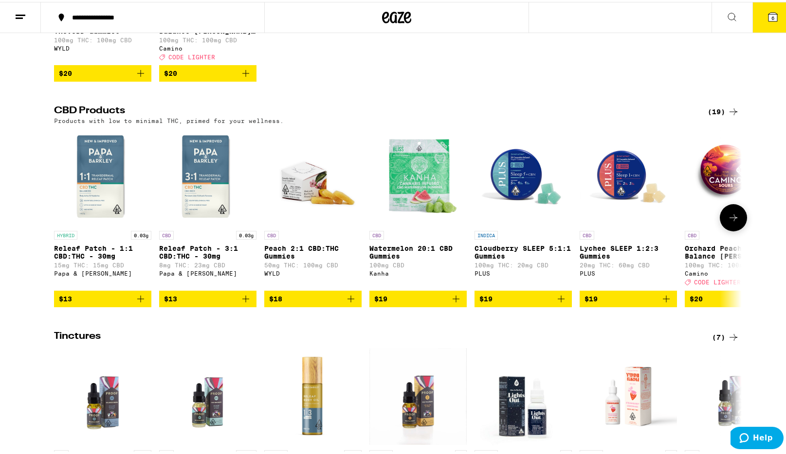
click at [732, 219] on icon at bounding box center [733, 216] width 8 height 7
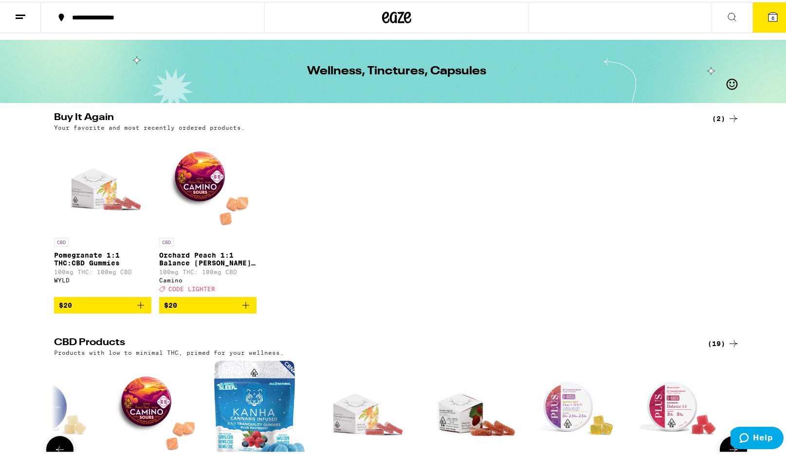
scroll to position [0, 0]
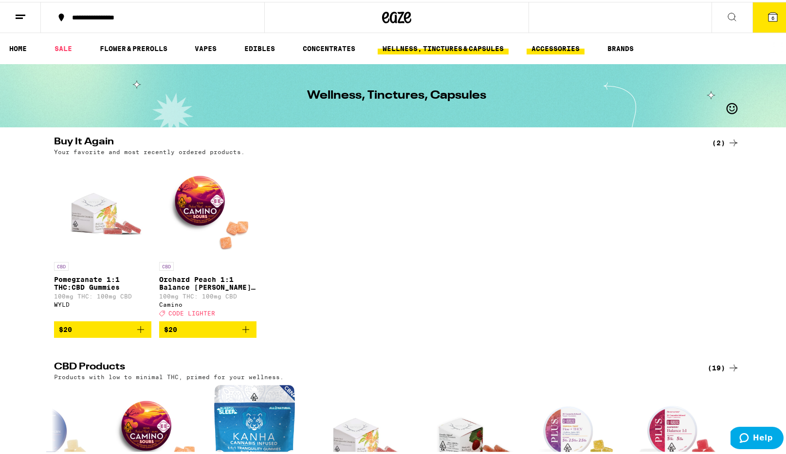
click at [578, 44] on link "ACCESSORIES" at bounding box center [555, 47] width 58 height 12
click at [559, 45] on link "ACCESSORIES" at bounding box center [555, 47] width 58 height 12
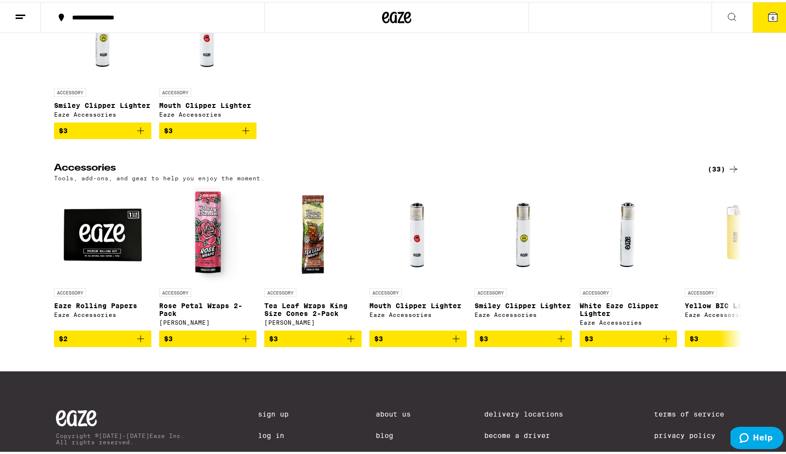
scroll to position [176, 0]
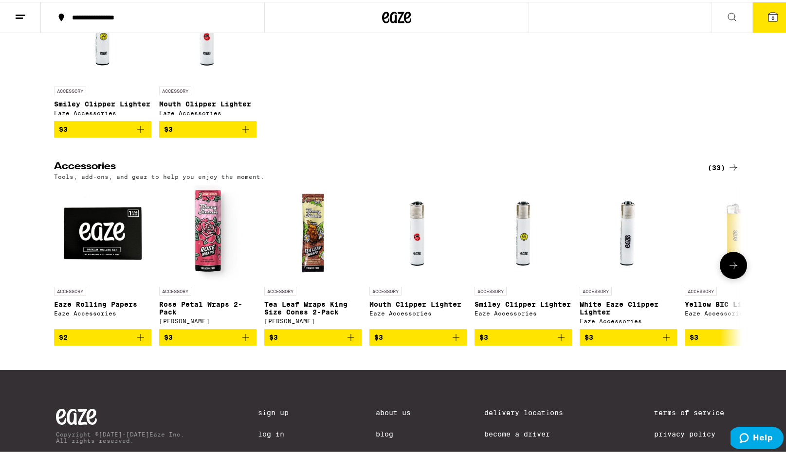
click at [727, 270] on icon at bounding box center [733, 264] width 12 height 12
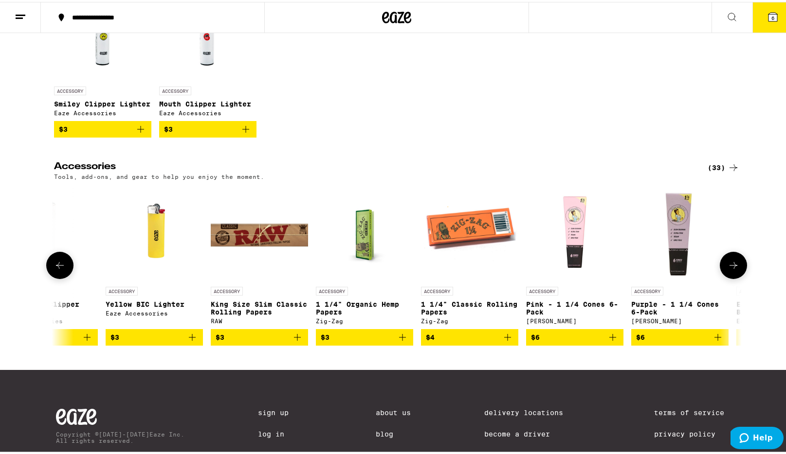
click at [727, 270] on icon at bounding box center [733, 264] width 12 height 12
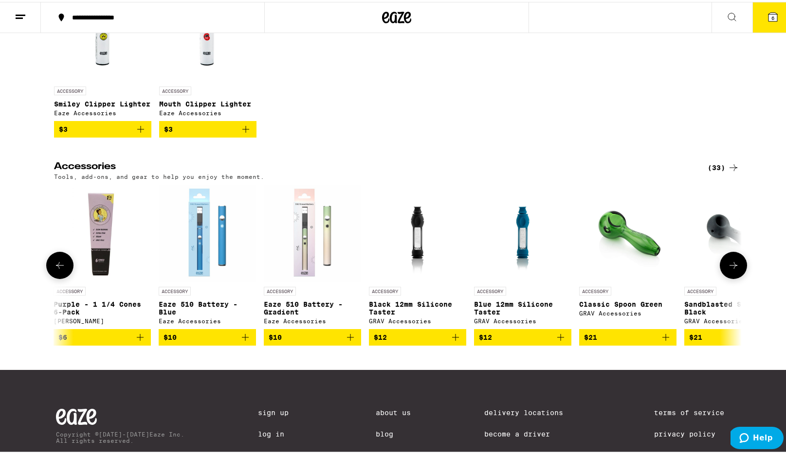
scroll to position [0, 1158]
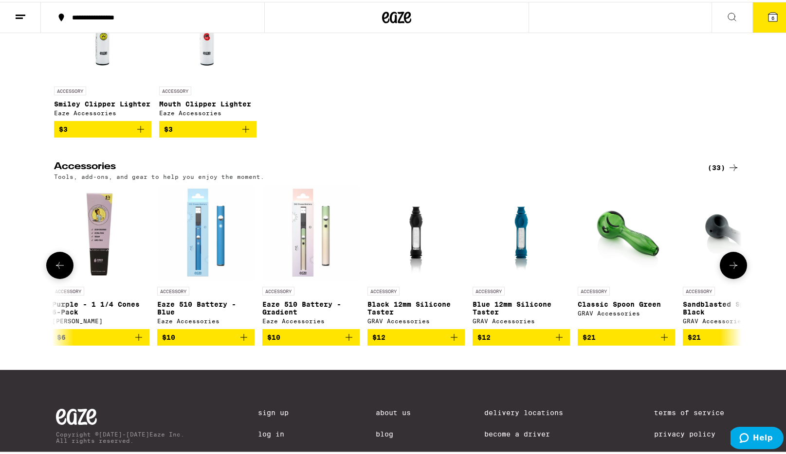
click at [727, 270] on icon at bounding box center [733, 264] width 12 height 12
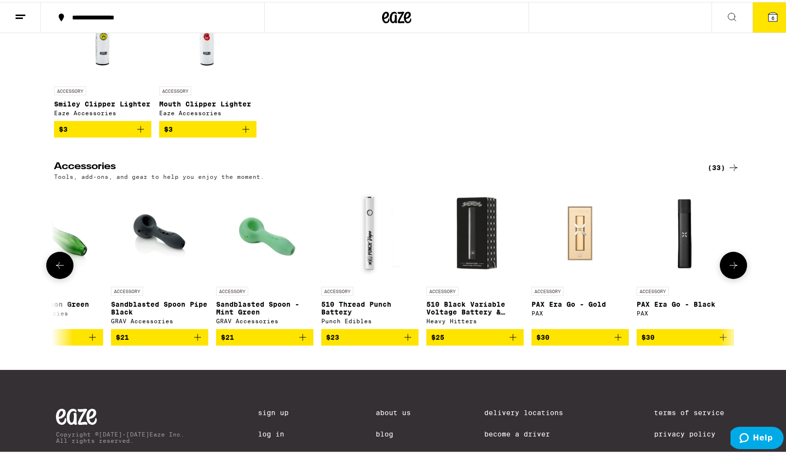
scroll to position [0, 1737]
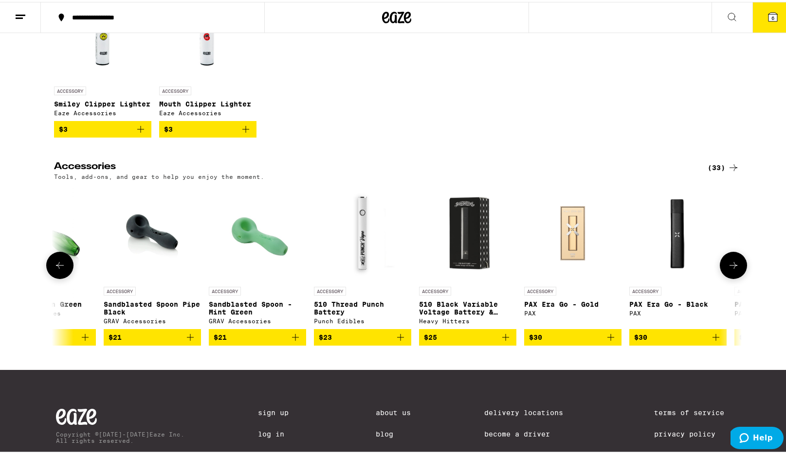
click at [260, 240] on img "Open page for Sandblasted Spoon - Mint Green from GRAV Accessories" at bounding box center [257, 231] width 97 height 97
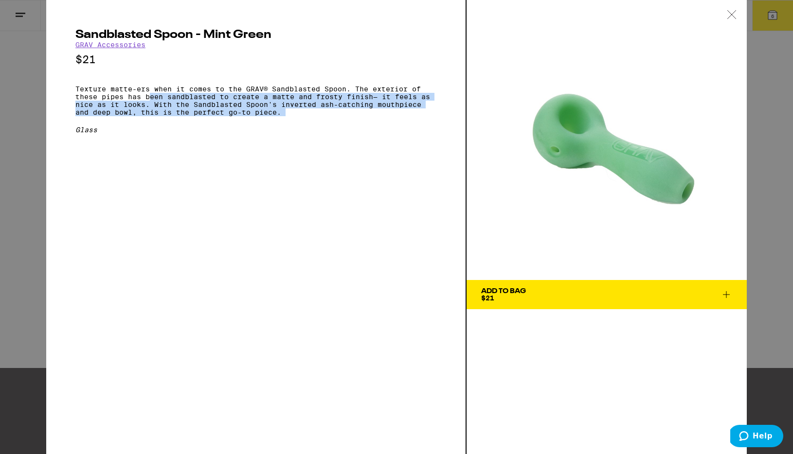
drag, startPoint x: 151, startPoint y: 99, endPoint x: 301, endPoint y: 130, distance: 153.6
click at [301, 130] on div "Sandblasted Spoon - Mint Green GRAV Accessories $21 Texture matte-ers when it c…" at bounding box center [255, 81] width 361 height 105
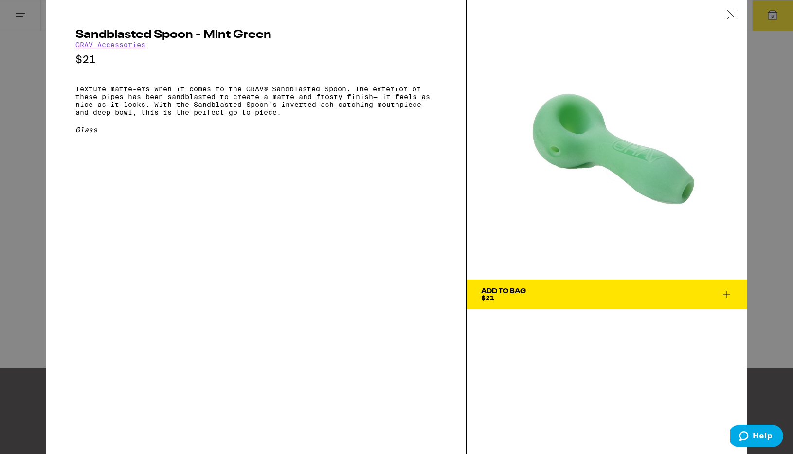
click at [301, 130] on div "Sandblasted Spoon - Mint Green GRAV Accessories $21 Texture matte-ers when it c…" at bounding box center [255, 81] width 361 height 105
click at [731, 16] on icon at bounding box center [732, 14] width 10 height 9
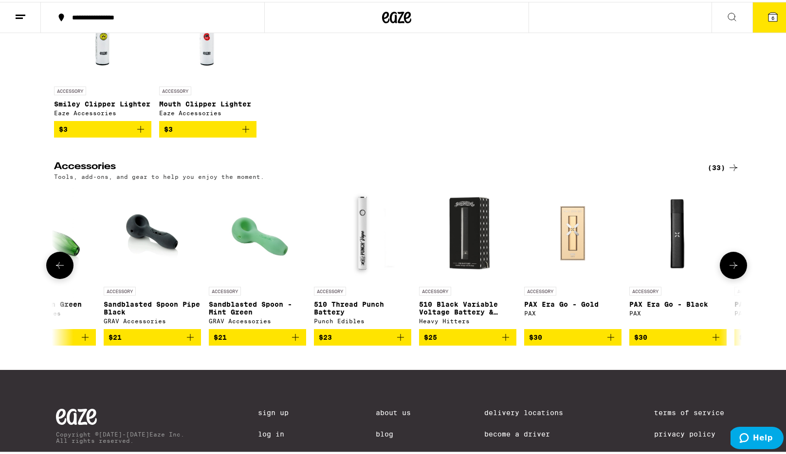
click at [736, 273] on button at bounding box center [733, 263] width 27 height 27
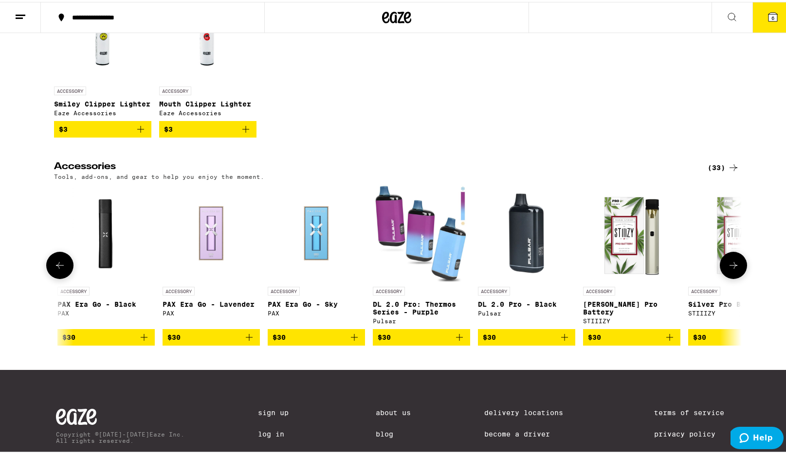
scroll to position [0, 2316]
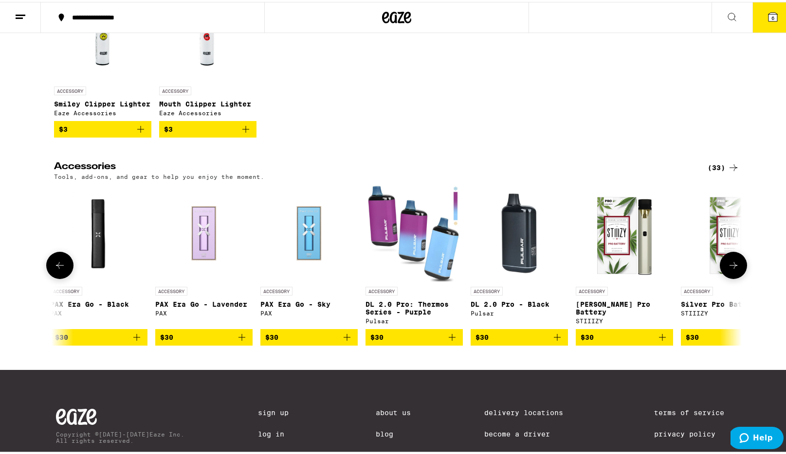
click at [736, 273] on button at bounding box center [733, 263] width 27 height 27
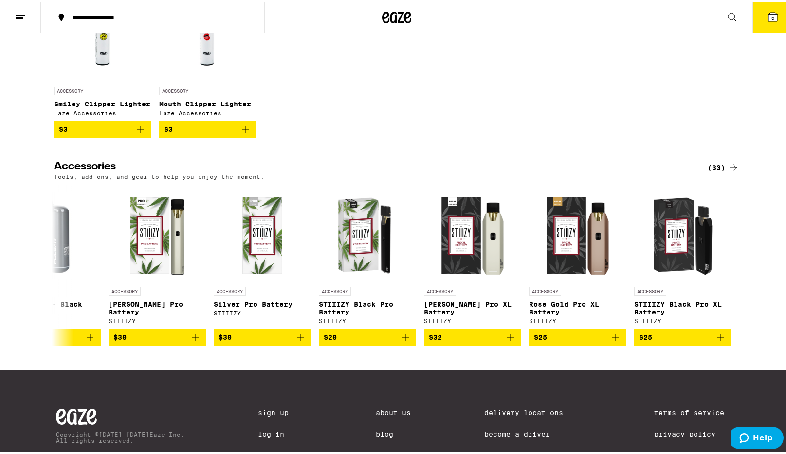
scroll to position [0, 0]
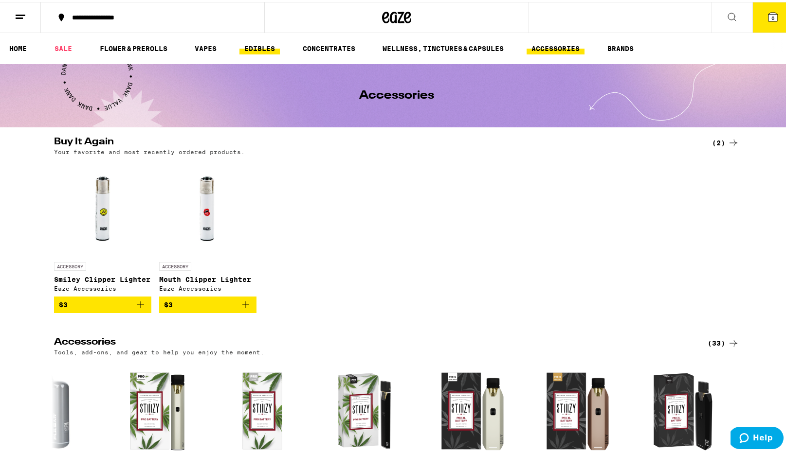
click at [250, 47] on link "EDIBLES" at bounding box center [259, 47] width 40 height 12
click at [67, 50] on link "SALE" at bounding box center [63, 47] width 27 height 12
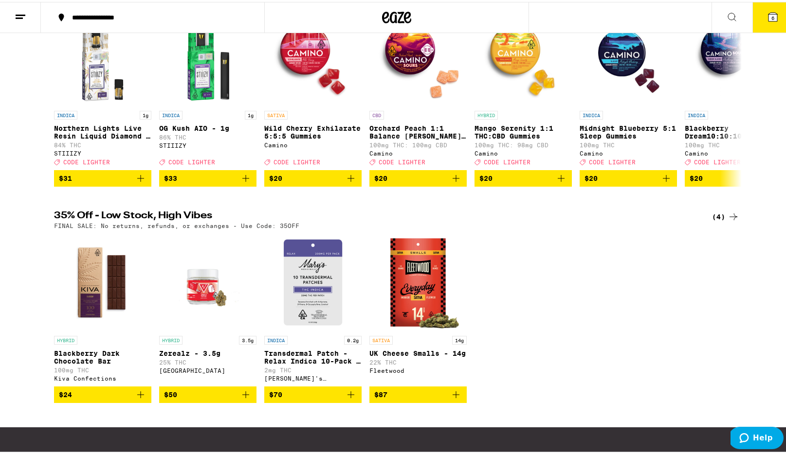
scroll to position [153, 0]
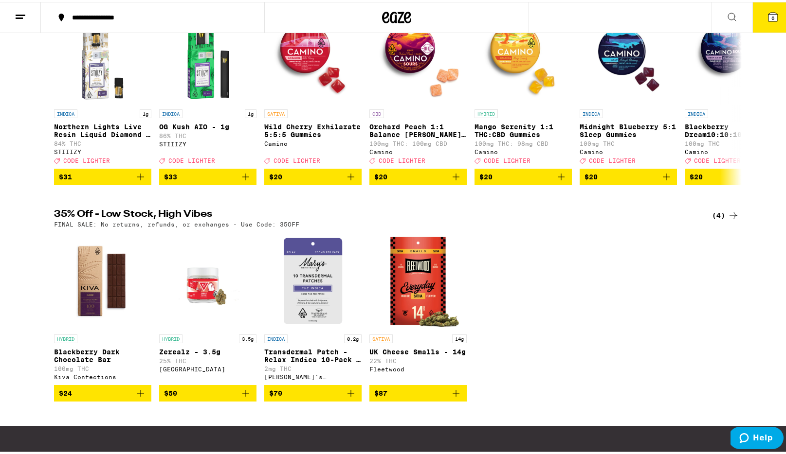
click at [89, 280] on img "Open page for Blackberry Dark Chocolate Bar from Kiva Confections" at bounding box center [102, 279] width 97 height 97
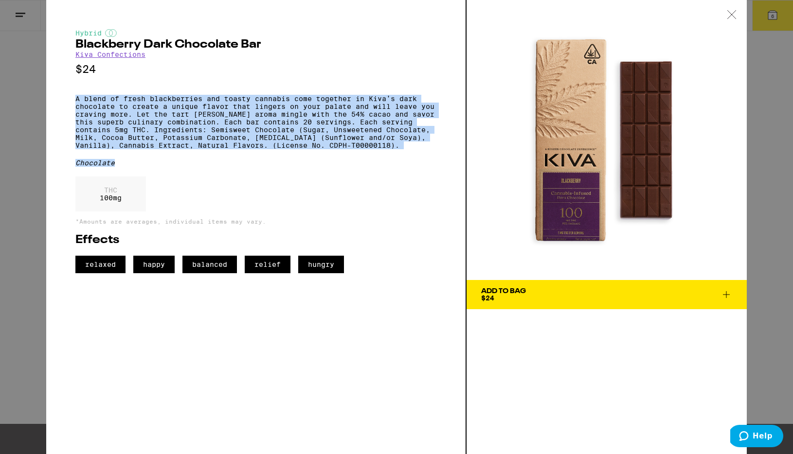
drag, startPoint x: 169, startPoint y: 98, endPoint x: 262, endPoint y: 175, distance: 120.6
click at [262, 175] on div "Hybrid Blackberry Dark Chocolate Bar Kiva Confections $24 A blend of fresh blac…" at bounding box center [255, 151] width 361 height 244
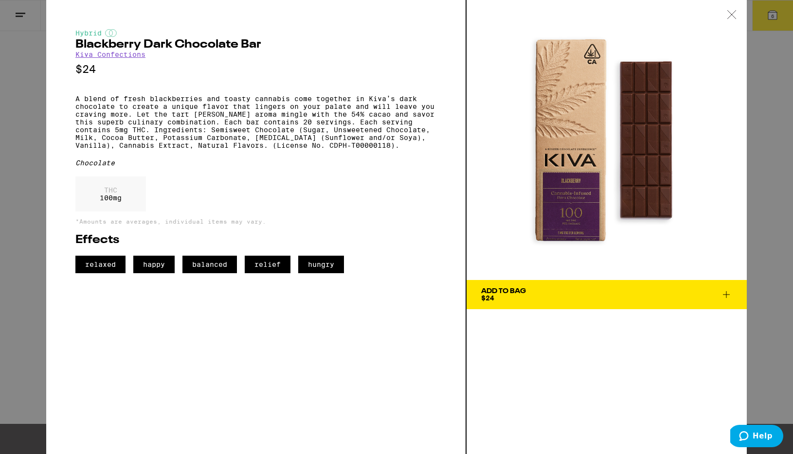
click at [262, 167] on div "Chocolate" at bounding box center [255, 163] width 361 height 8
click at [277, 149] on p "A blend of fresh blackberries and toasty cannabis come together in Kiva’s dark …" at bounding box center [255, 122] width 361 height 54
click at [276, 149] on p "A blend of fresh blackberries and toasty cannabis come together in Kiva’s dark …" at bounding box center [255, 122] width 361 height 54
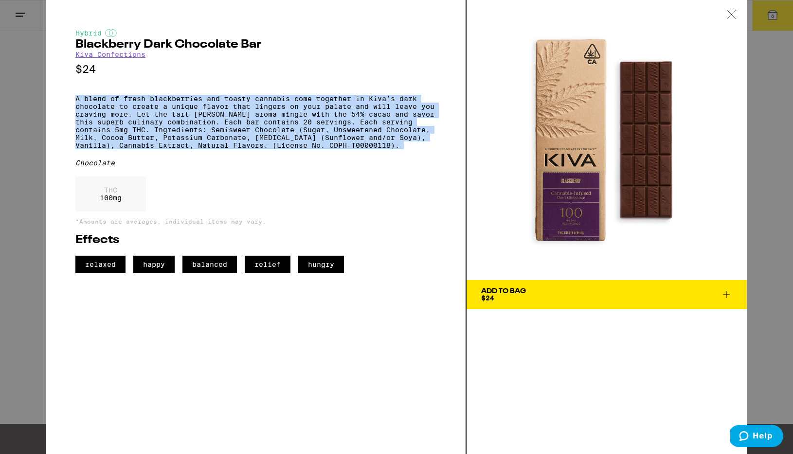
click at [276, 149] on p "A blend of fresh blackberries and toasty cannabis come together in Kiva’s dark …" at bounding box center [255, 122] width 361 height 54
click at [265, 170] on div "Hybrid Blackberry Dark Chocolate Bar Kiva Confections $24 A blend of fresh blac…" at bounding box center [255, 151] width 361 height 244
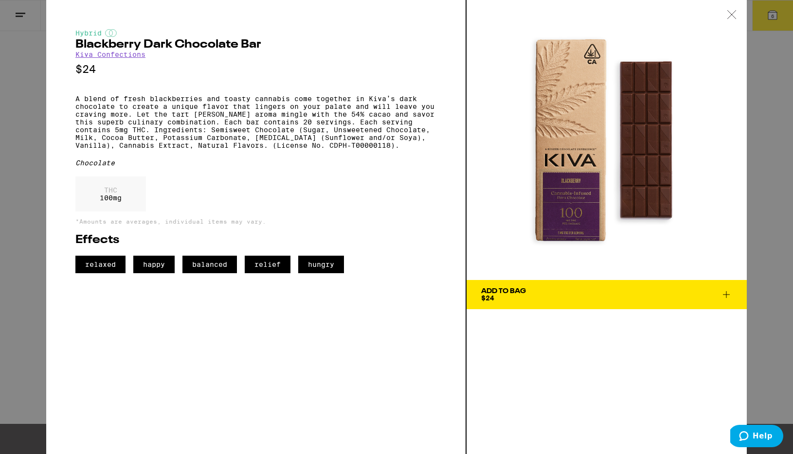
click at [21, 100] on div "Hybrid Blackberry Dark Chocolate Bar Kiva Confections $24 A blend of fresh blac…" at bounding box center [396, 227] width 793 height 454
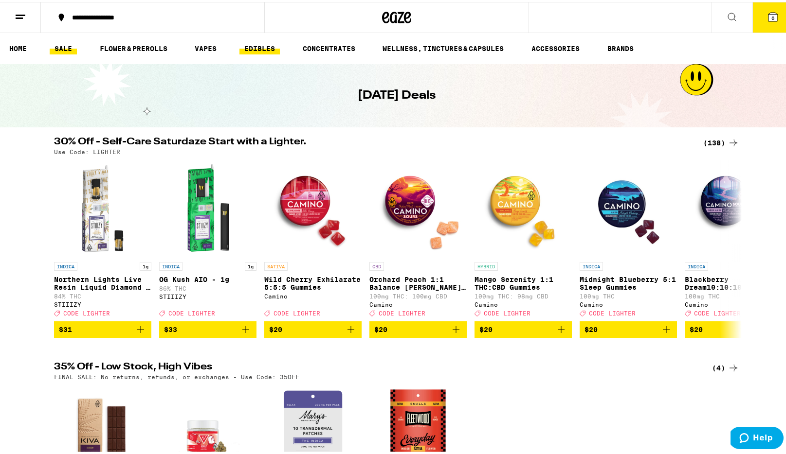
click at [243, 43] on link "EDIBLES" at bounding box center [259, 47] width 40 height 12
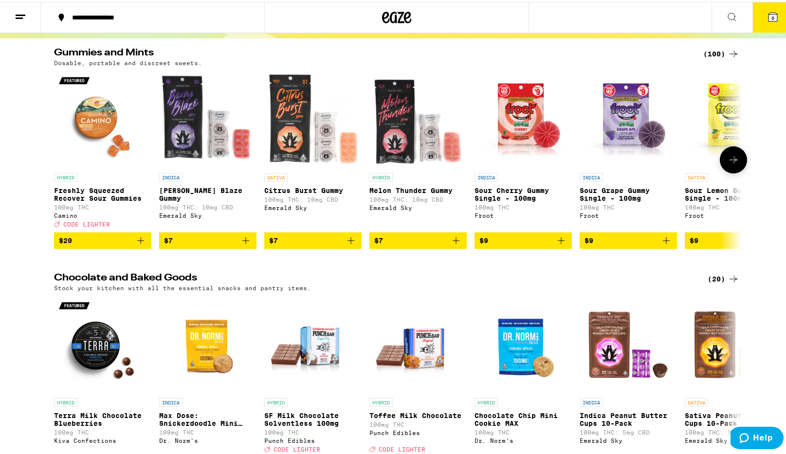
scroll to position [85, 0]
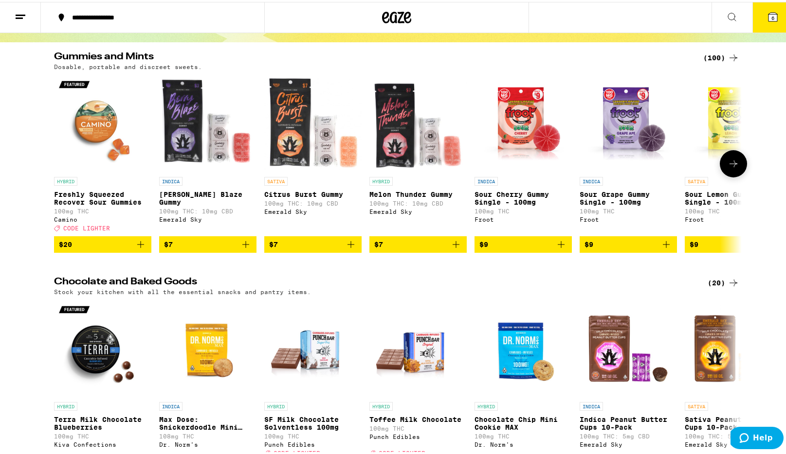
click at [730, 168] on icon at bounding box center [733, 162] width 12 height 12
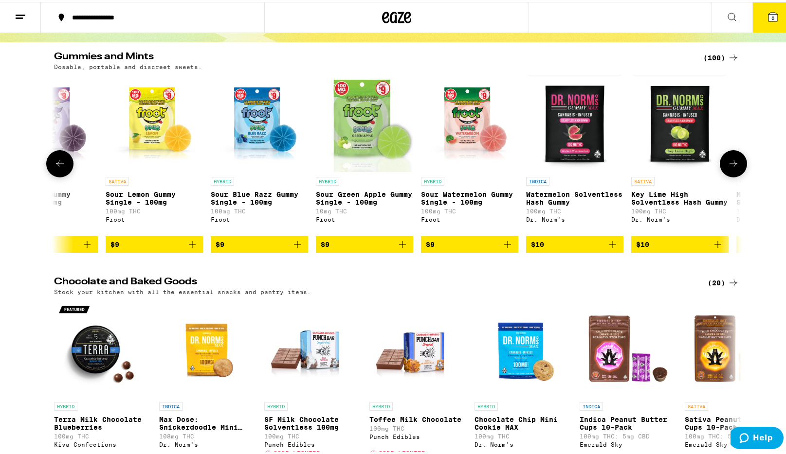
click at [731, 168] on icon at bounding box center [733, 162] width 12 height 12
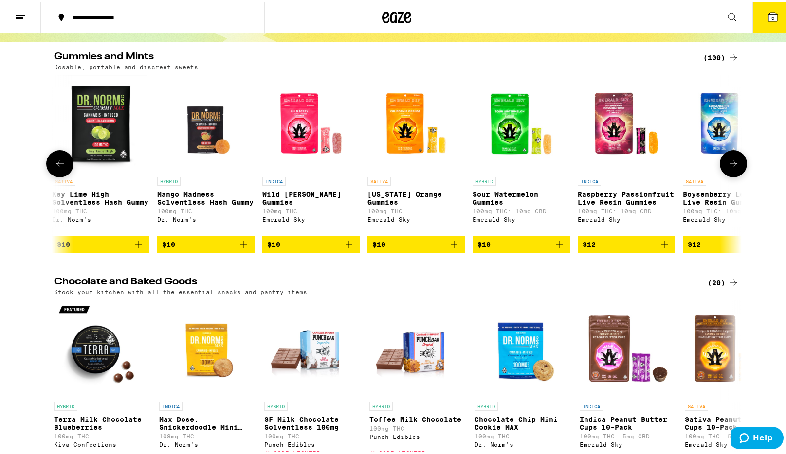
click at [731, 168] on icon at bounding box center [733, 162] width 12 height 12
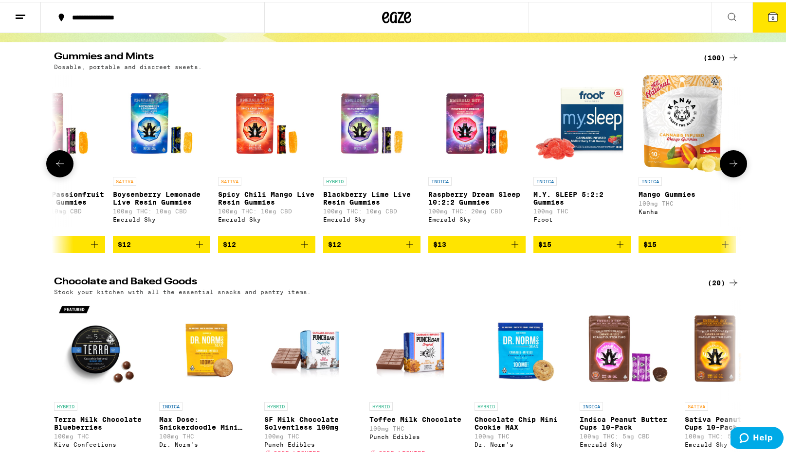
scroll to position [0, 1737]
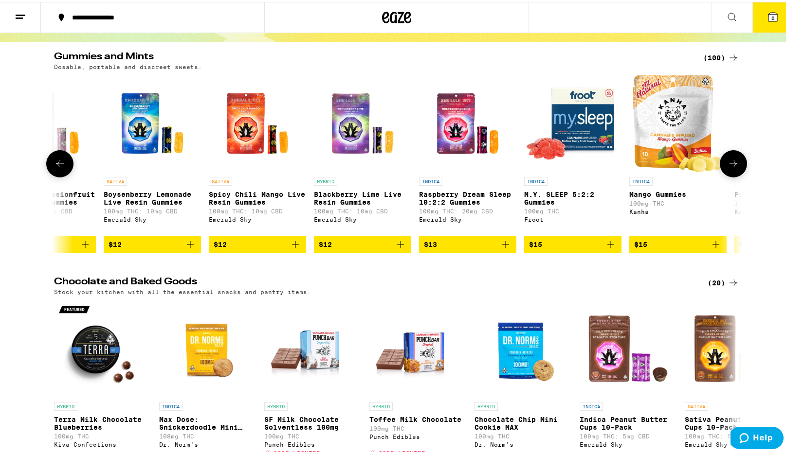
click at [731, 168] on icon at bounding box center [733, 162] width 12 height 12
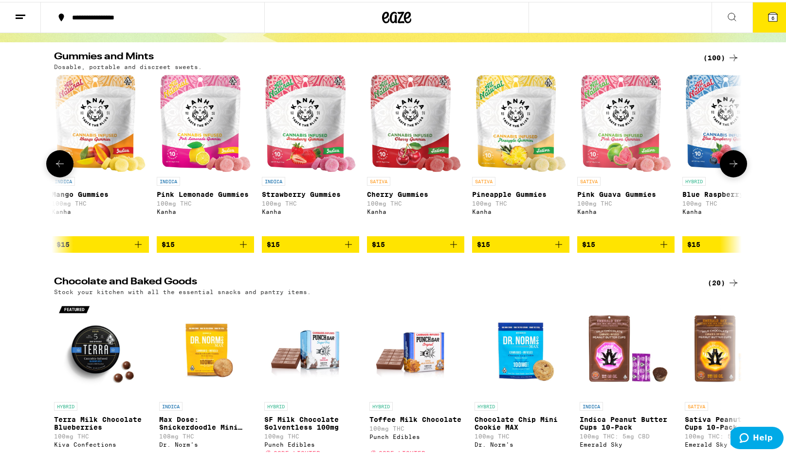
click at [731, 168] on icon at bounding box center [733, 162] width 12 height 12
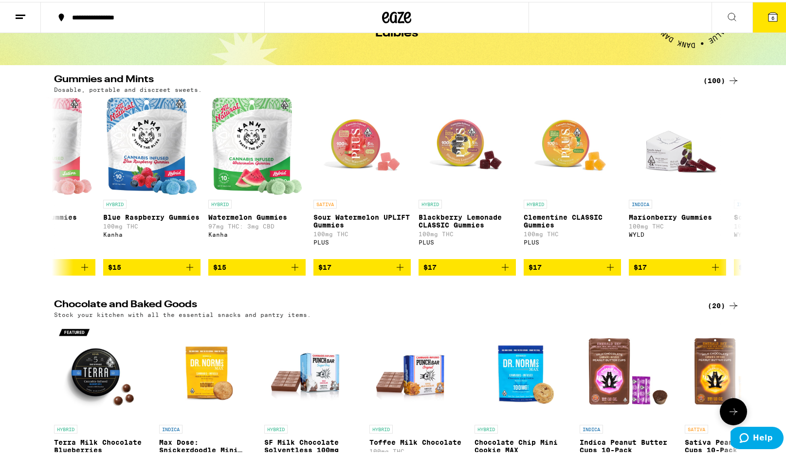
scroll to position [16, 0]
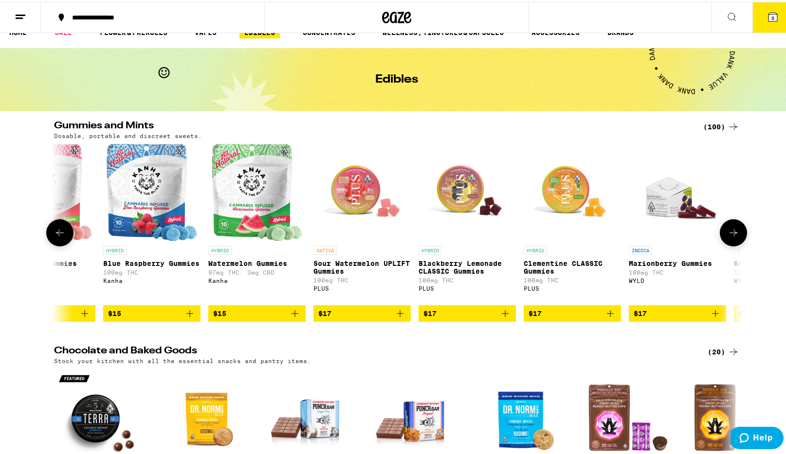
click at [725, 229] on button at bounding box center [733, 230] width 27 height 27
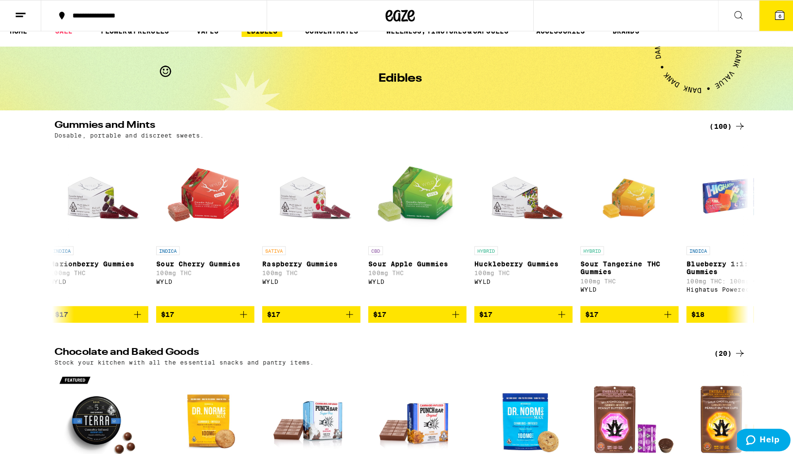
scroll to position [0, 0]
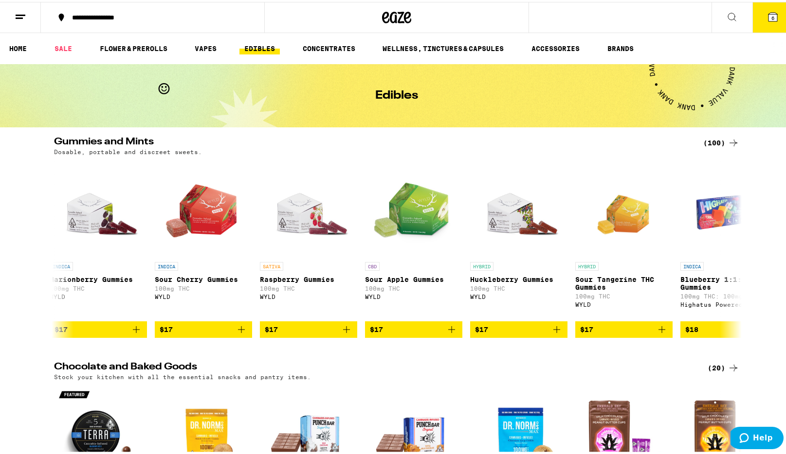
click at [728, 14] on icon at bounding box center [732, 15] width 12 height 12
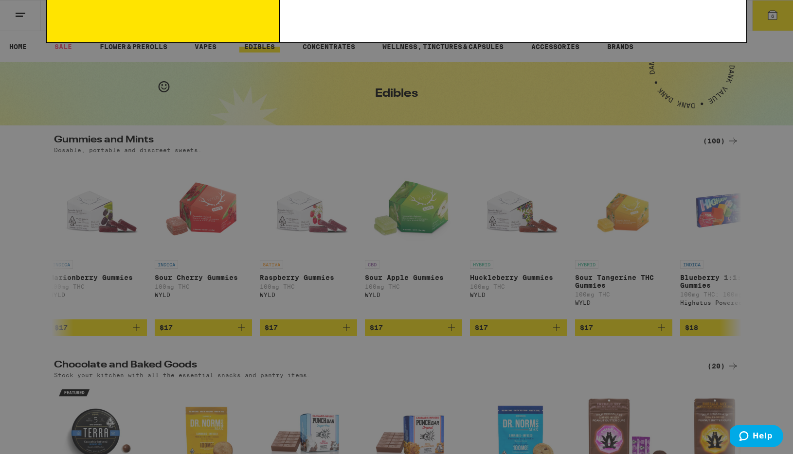
click at [520, 15] on input "Search for Products" at bounding box center [395, 16] width 642 height 9
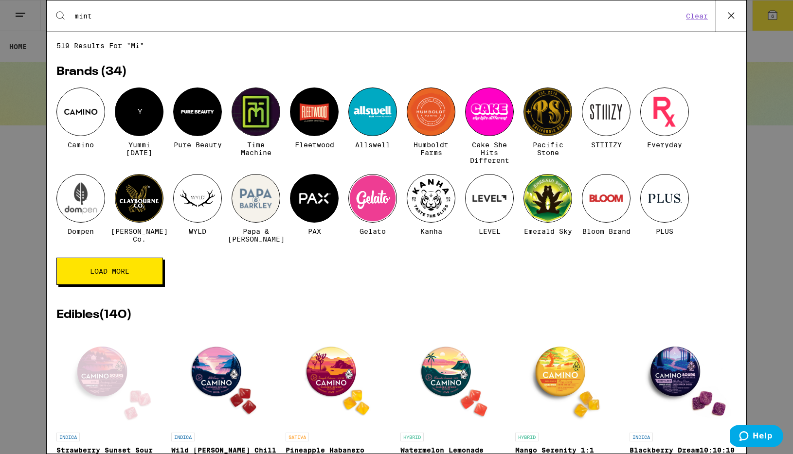
type input "mint"
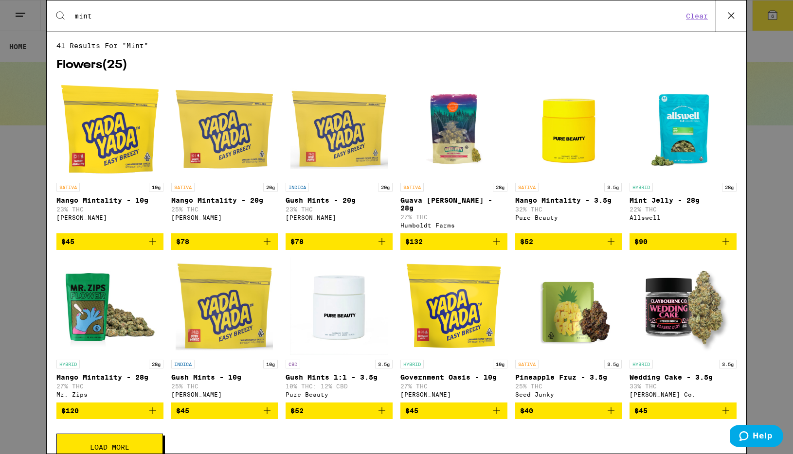
click at [497, 20] on input "mint" at bounding box center [378, 16] width 609 height 9
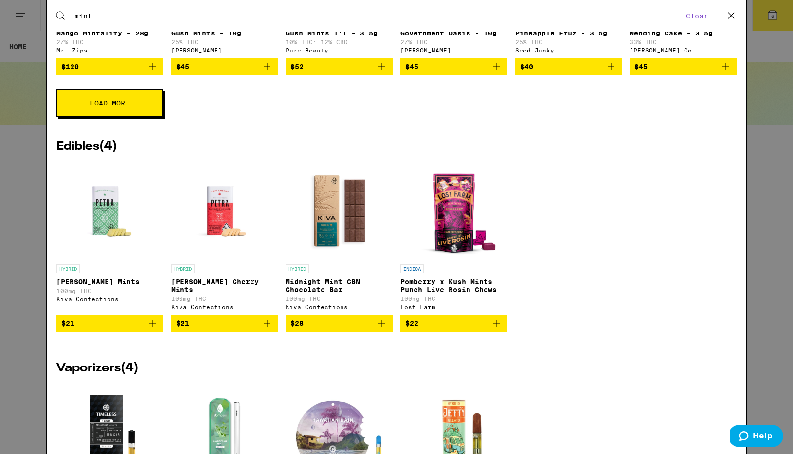
scroll to position [349, 0]
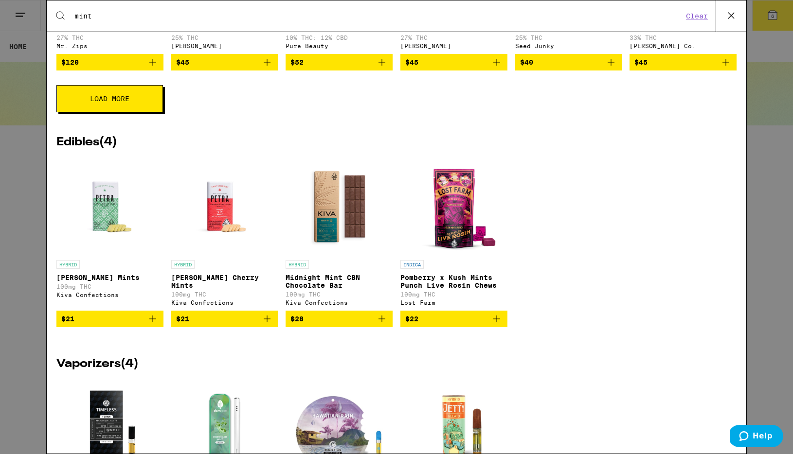
click at [227, 207] on img "Open page for Petra Tart Cherry Mints from Kiva Confections" at bounding box center [224, 206] width 97 height 97
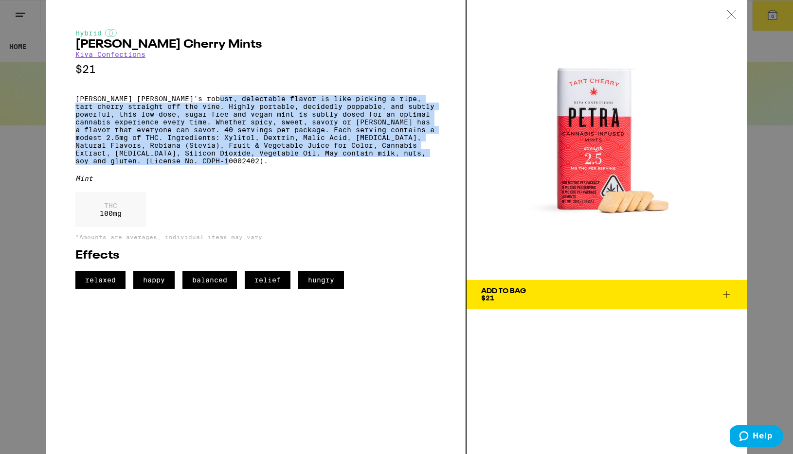
drag, startPoint x: 262, startPoint y: 175, endPoint x: 219, endPoint y: 99, distance: 87.6
click at [219, 99] on p "[PERSON_NAME] [PERSON_NAME]'s robust, delectable flavor is like picking a ripe,…" at bounding box center [255, 130] width 361 height 70
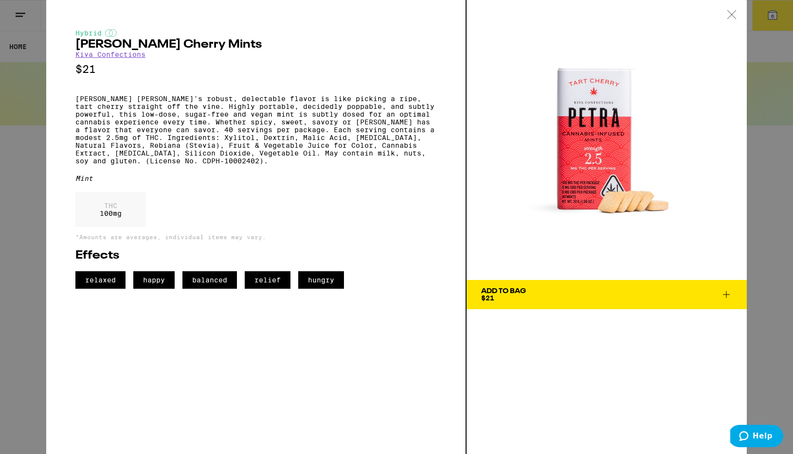
click at [219, 99] on p "[PERSON_NAME] [PERSON_NAME]'s robust, delectable flavor is like picking a ripe,…" at bounding box center [255, 130] width 361 height 70
click at [607, 187] on img at bounding box center [607, 140] width 280 height 280
drag, startPoint x: 607, startPoint y: 187, endPoint x: 548, endPoint y: 187, distance: 58.9
click at [548, 187] on img at bounding box center [607, 140] width 280 height 280
click at [517, 213] on img at bounding box center [607, 140] width 280 height 280
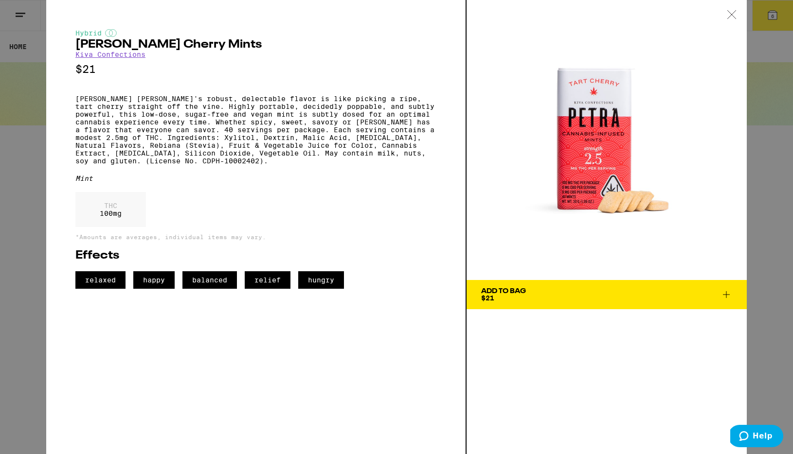
click at [555, 298] on span "Add To Bag $21" at bounding box center [606, 295] width 251 height 14
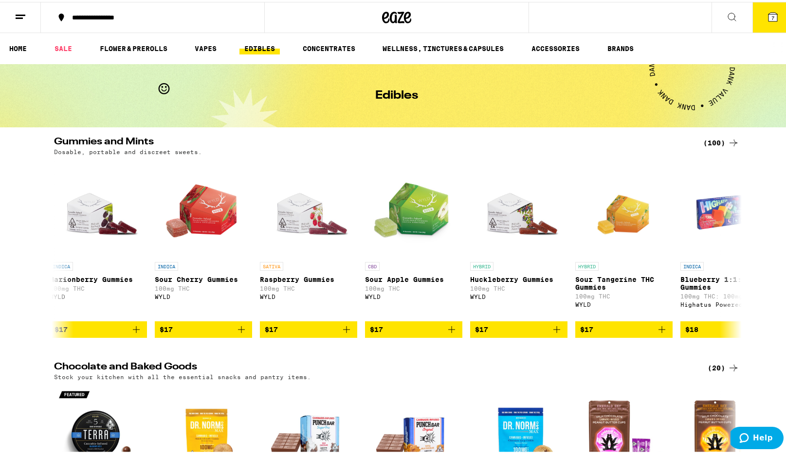
click at [769, 13] on icon at bounding box center [772, 15] width 9 height 9
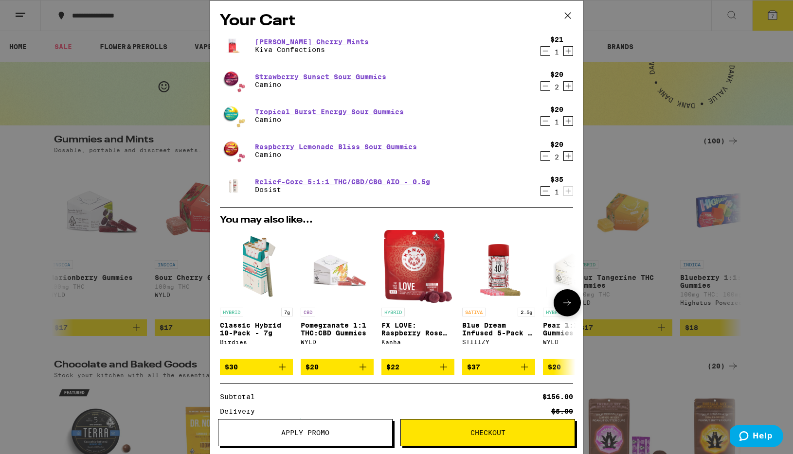
click at [415, 373] on span "$22" at bounding box center [417, 368] width 63 height 12
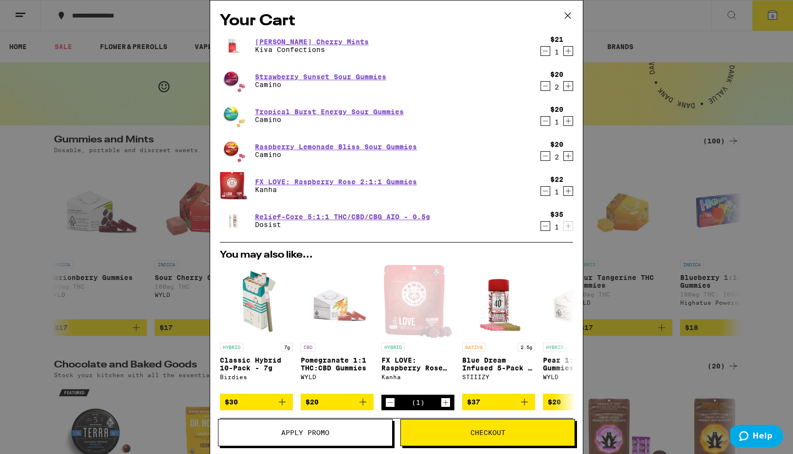
scroll to position [41, 0]
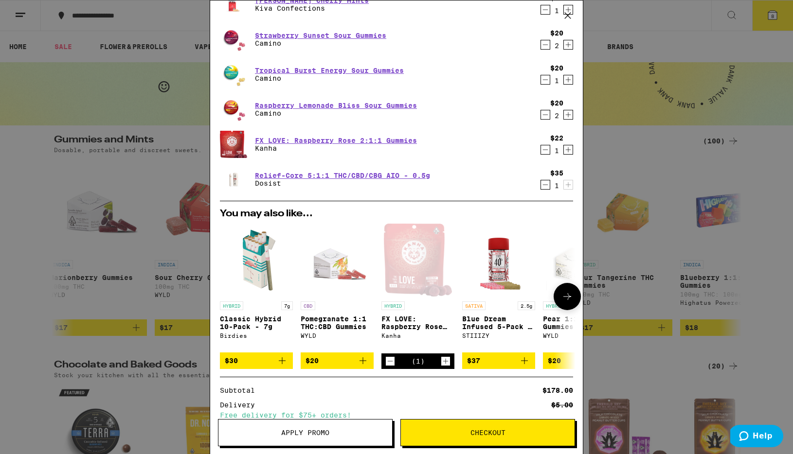
click at [561, 301] on icon at bounding box center [567, 297] width 12 height 12
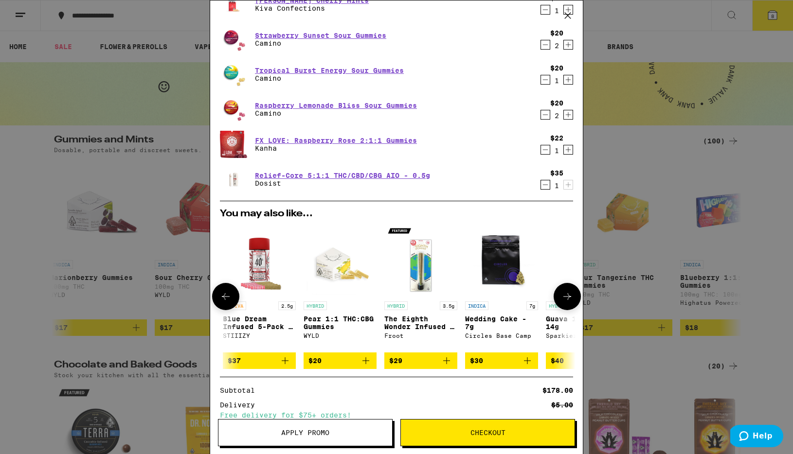
scroll to position [0, 240]
click at [561, 297] on icon at bounding box center [567, 297] width 12 height 12
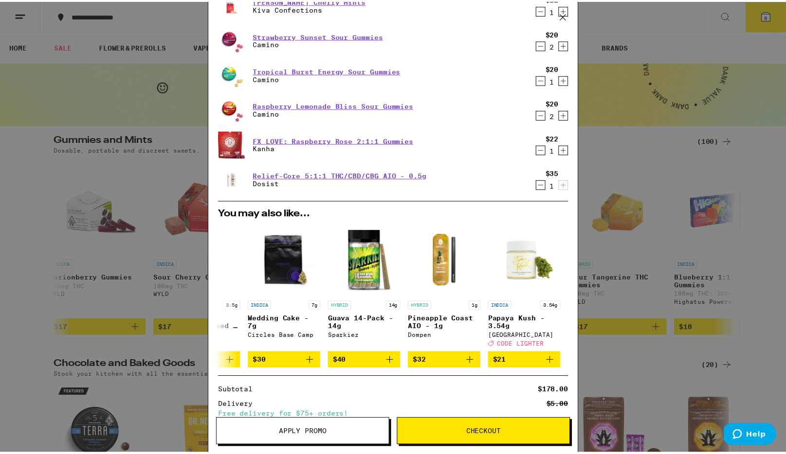
scroll to position [0, 462]
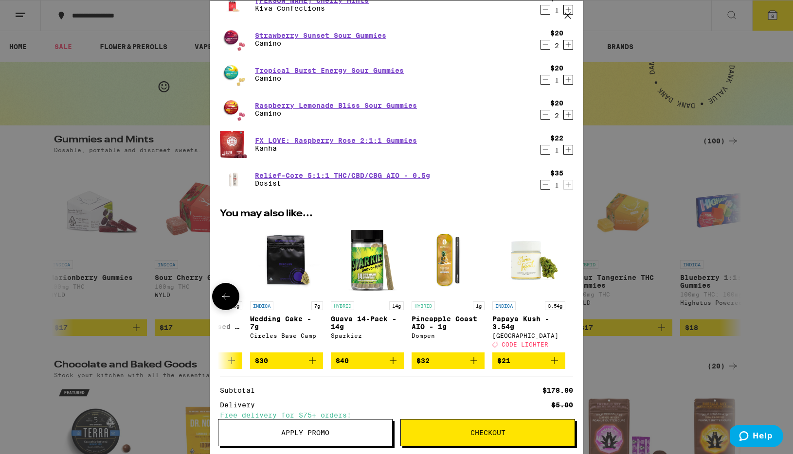
click at [442, 264] on img "Open page for Pineapple Coast AIO - 1g from Dompen" at bounding box center [448, 260] width 73 height 73
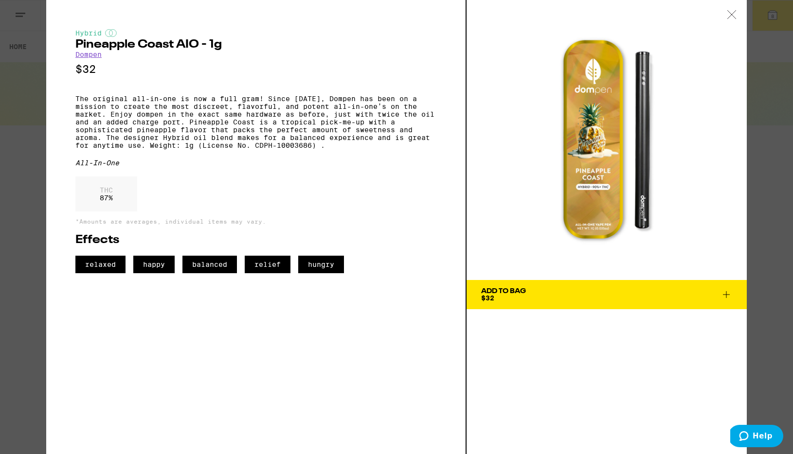
click at [725, 12] on div at bounding box center [732, 15] width 30 height 31
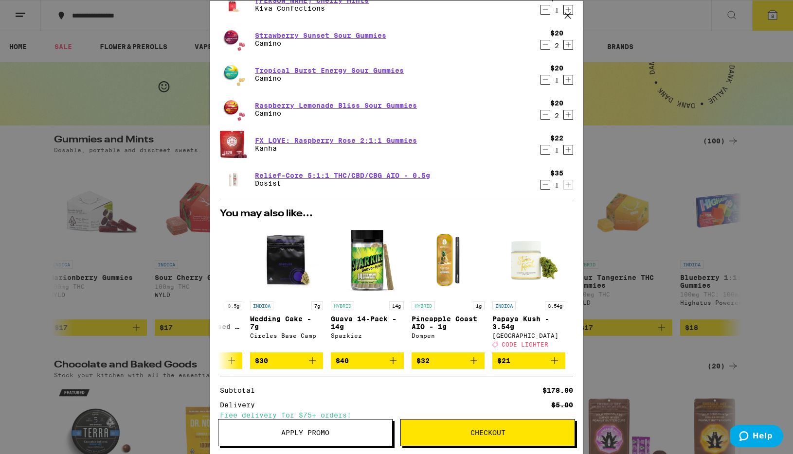
click at [650, 155] on div "Your Cart [PERSON_NAME] Cherry Mints Kiva Confections $21 1 Strawberry Sunset S…" at bounding box center [396, 227] width 793 height 454
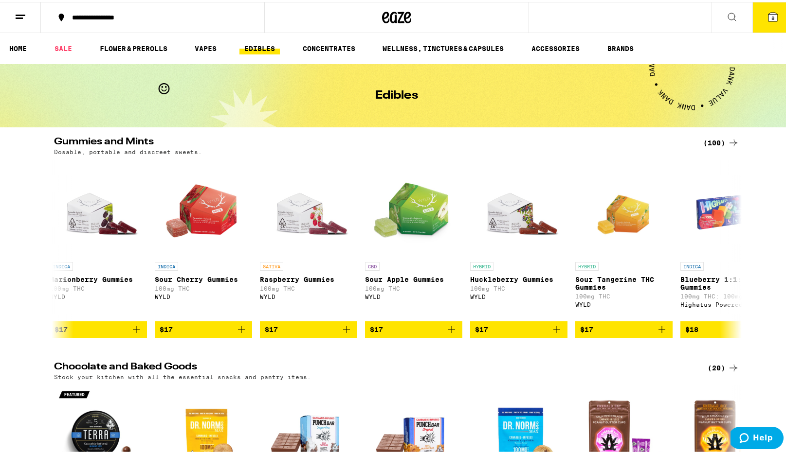
click at [771, 15] on span "8" at bounding box center [772, 16] width 3 height 6
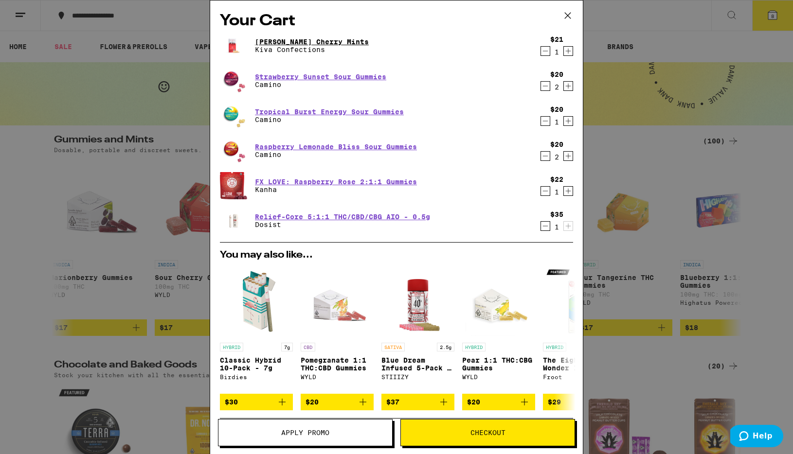
click at [332, 40] on link "[PERSON_NAME] Cherry Mints" at bounding box center [312, 42] width 114 height 8
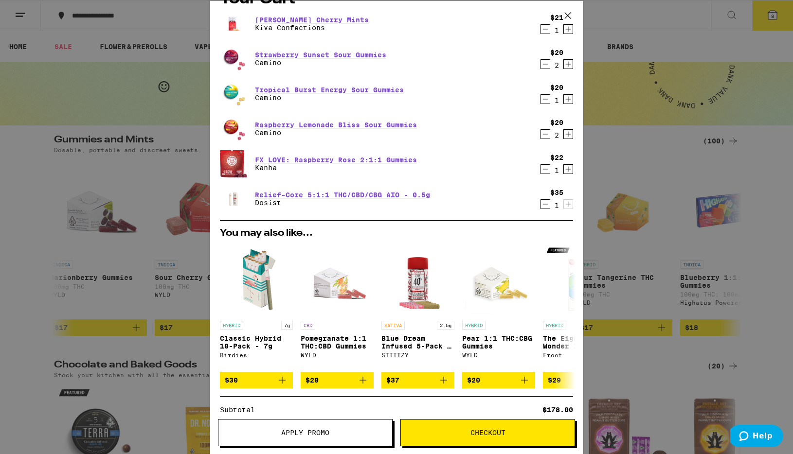
scroll to position [21, 0]
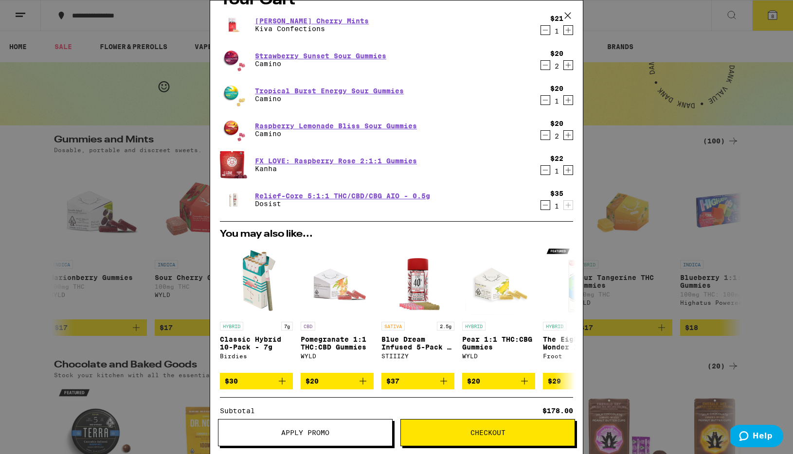
click at [541, 137] on icon "Decrement" at bounding box center [545, 135] width 9 height 12
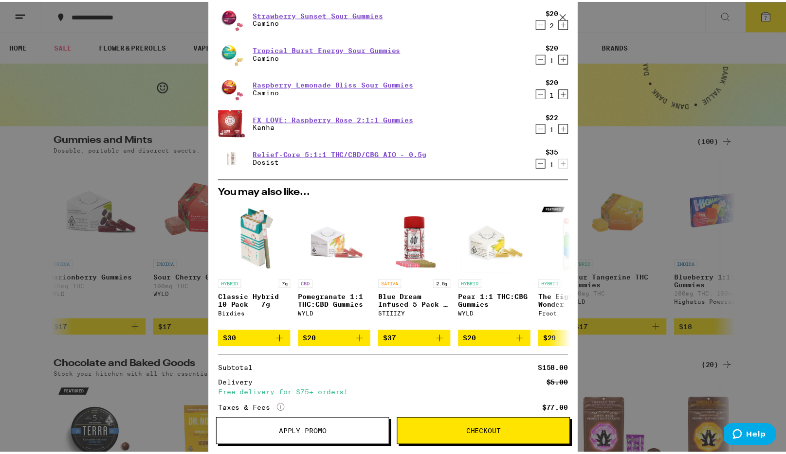
scroll to position [134, 0]
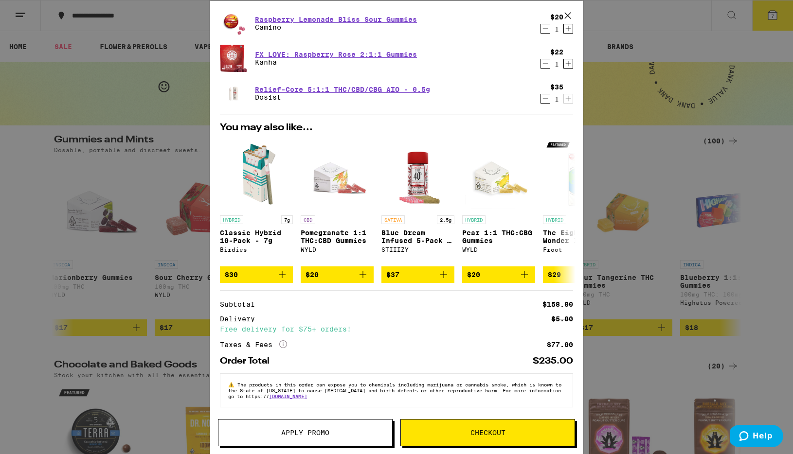
click at [332, 432] on span "Apply Promo" at bounding box center [305, 433] width 174 height 7
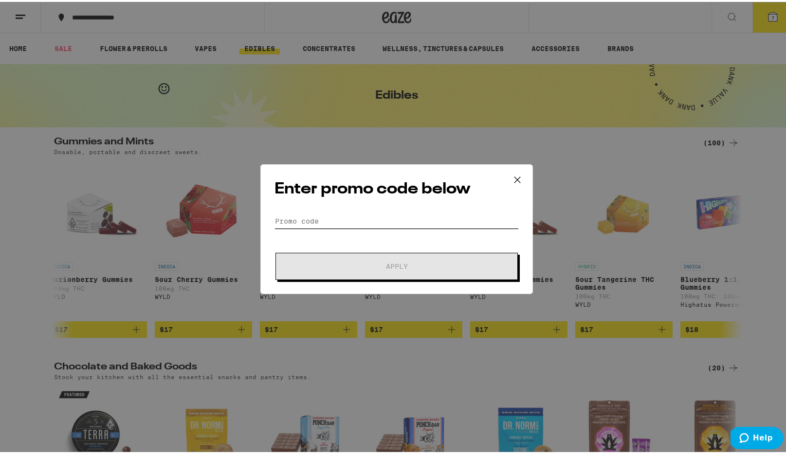
click at [310, 215] on input "Promo Code" at bounding box center [396, 219] width 244 height 15
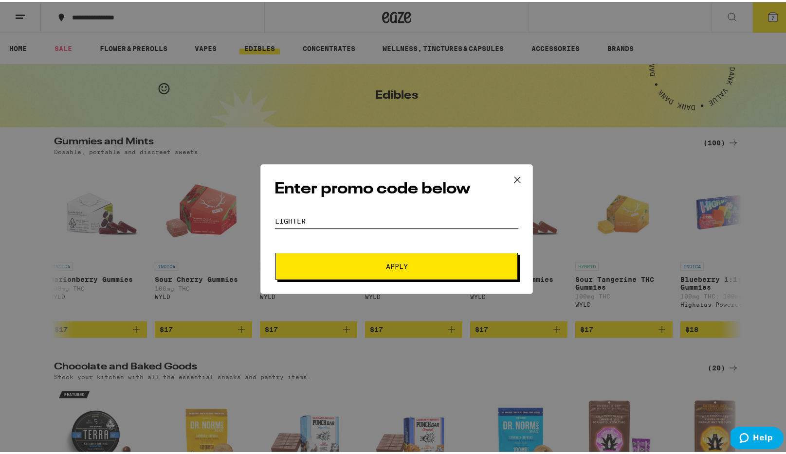
type input "LIGHTER"
click at [340, 260] on button "Apply" at bounding box center [396, 264] width 242 height 27
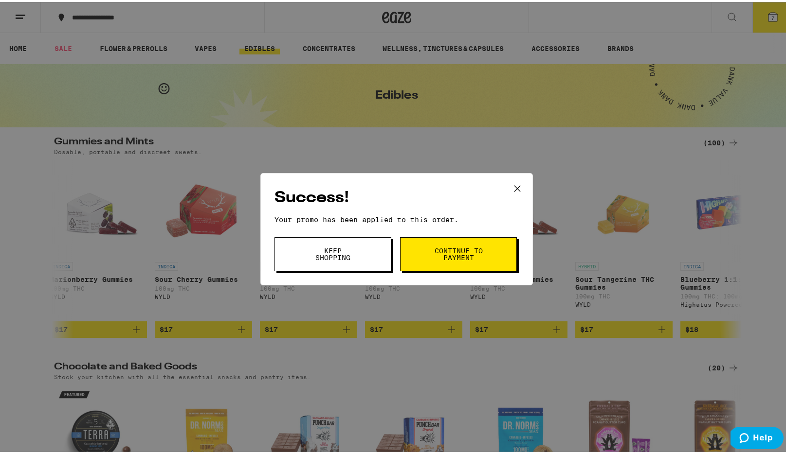
click at [434, 263] on button "Continue to payment" at bounding box center [458, 252] width 117 height 34
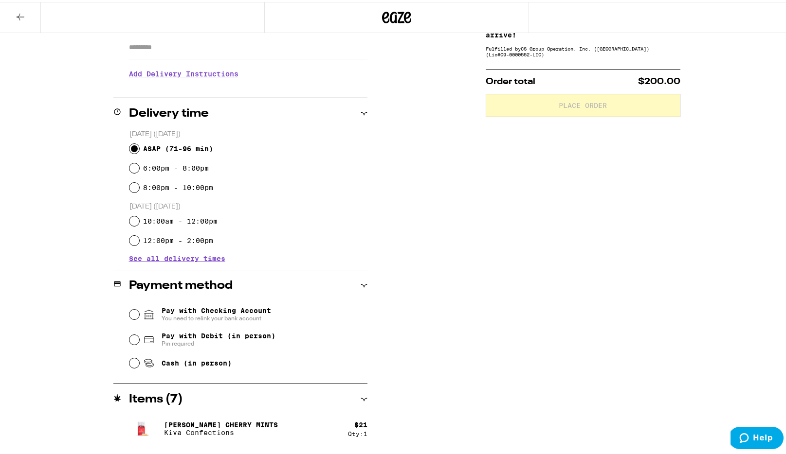
scroll to position [180, 0]
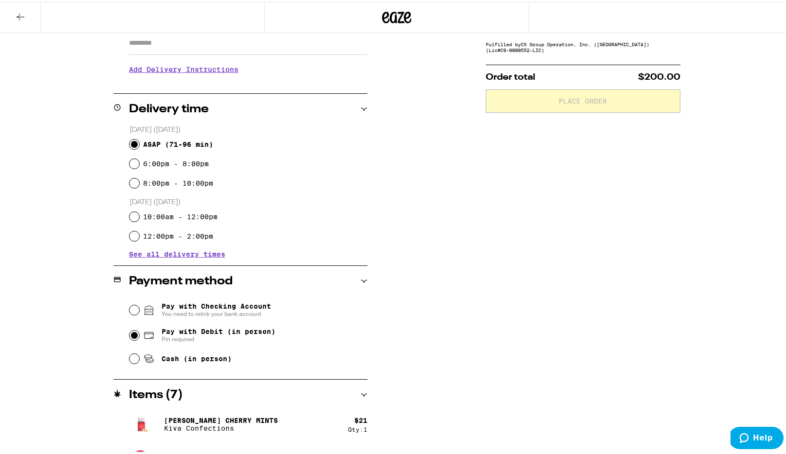
click at [129, 334] on input "Pay with Debit (in person) Pin required" at bounding box center [134, 334] width 10 height 10
radio input "true"
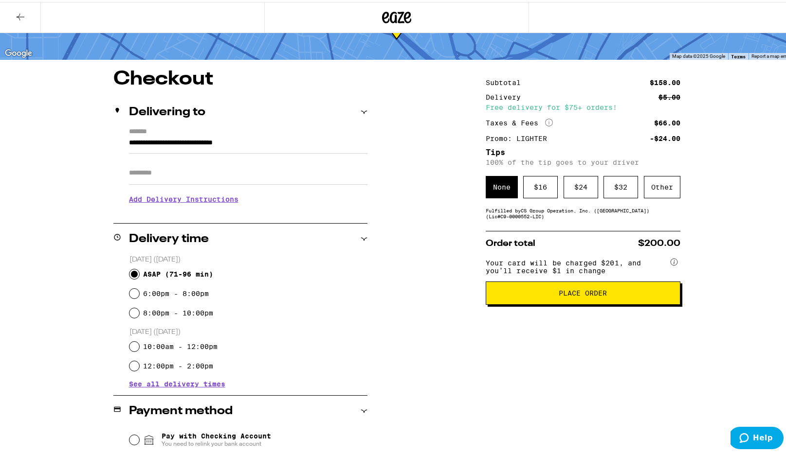
scroll to position [51, 0]
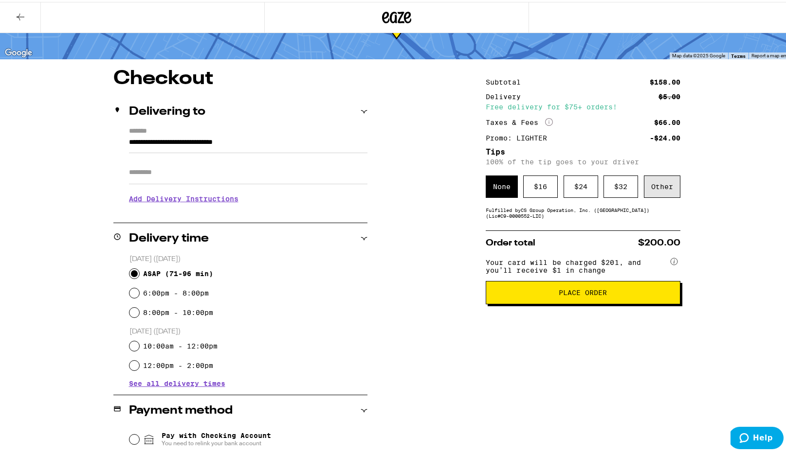
click at [645, 188] on div "Other" at bounding box center [662, 185] width 36 height 22
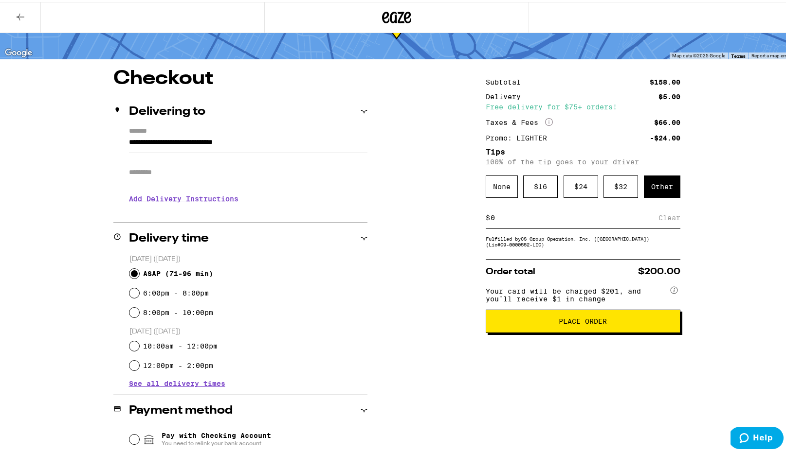
click at [554, 217] on input at bounding box center [574, 216] width 168 height 9
click at [664, 221] on div "Save" at bounding box center [672, 215] width 18 height 21
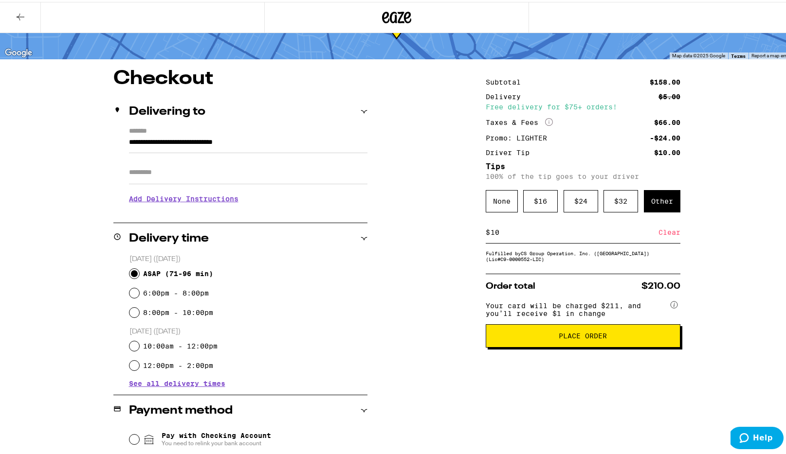
click at [455, 264] on div "**********" at bounding box center [396, 408] width 701 height 682
click at [525, 235] on input "10" at bounding box center [574, 230] width 168 height 9
click at [664, 235] on div "Save" at bounding box center [672, 230] width 18 height 21
click at [531, 232] on input "11" at bounding box center [574, 230] width 168 height 9
type input "10"
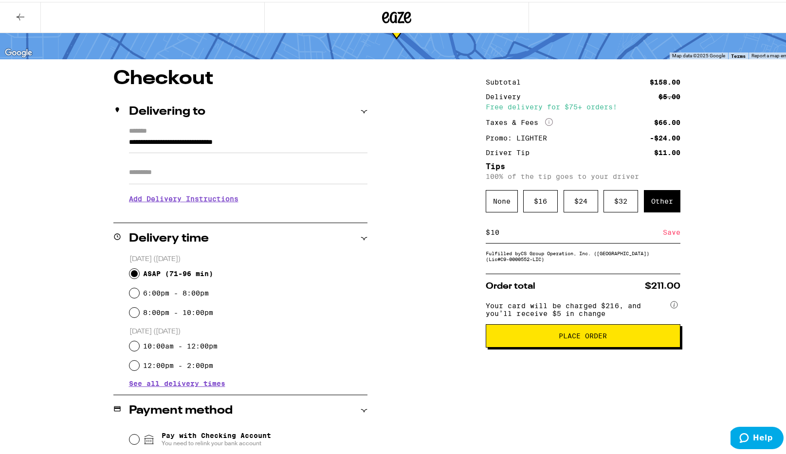
click at [663, 239] on div "Save" at bounding box center [672, 230] width 18 height 21
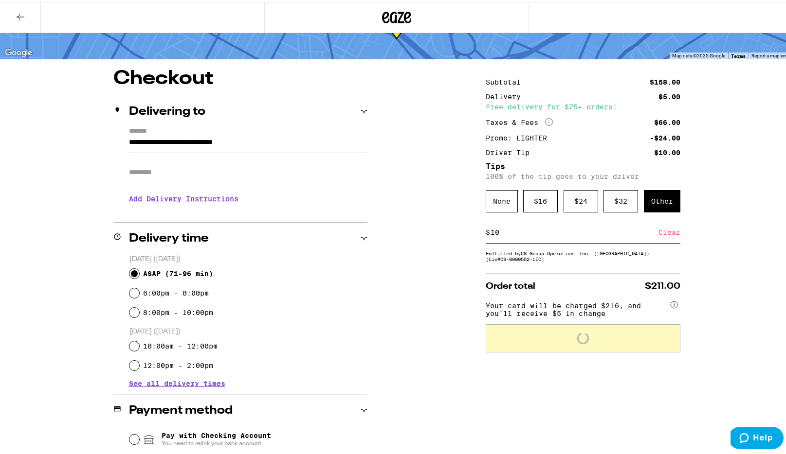
click at [697, 241] on div "**********" at bounding box center [396, 408] width 701 height 682
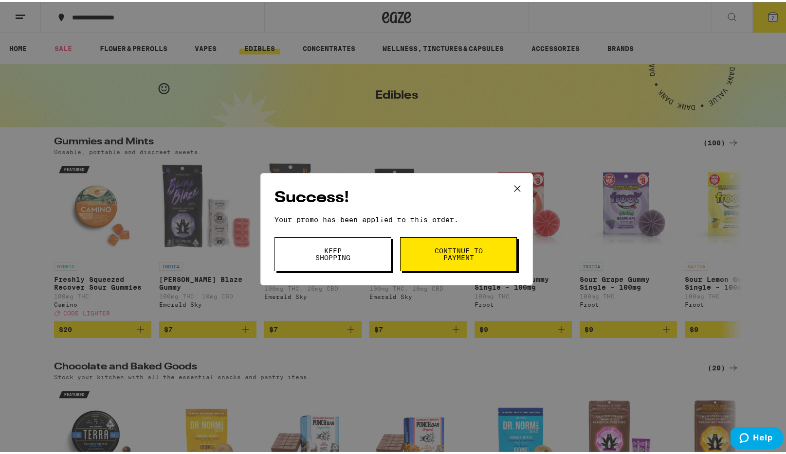
click at [514, 185] on icon at bounding box center [517, 186] width 6 height 6
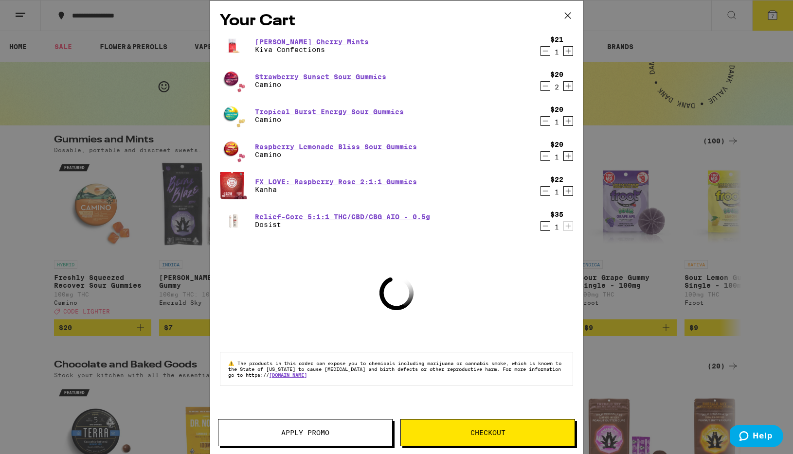
click at [565, 12] on icon at bounding box center [568, 15] width 15 height 15
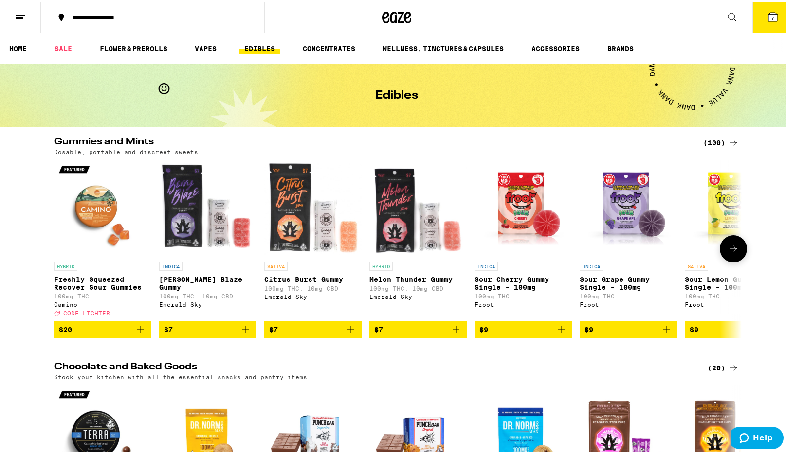
click at [135, 332] on icon "Add to bag" at bounding box center [141, 328] width 12 height 12
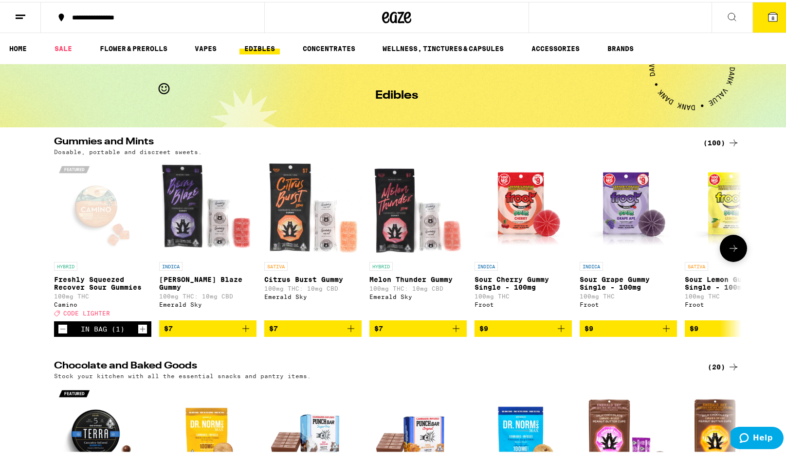
click at [734, 253] on icon at bounding box center [733, 247] width 12 height 12
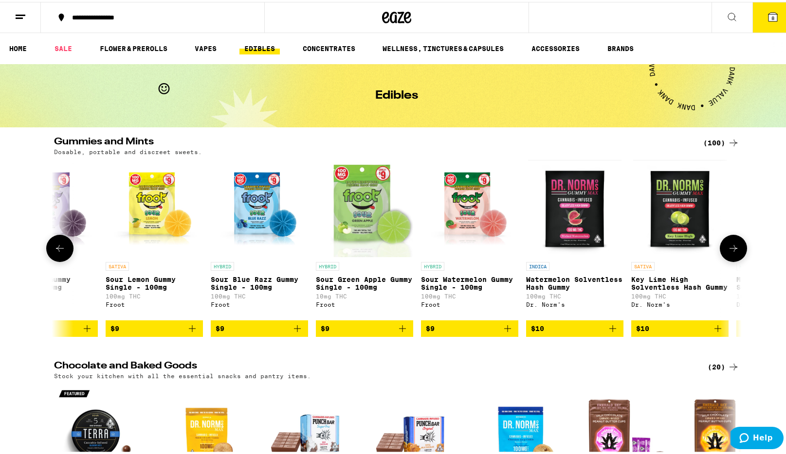
click at [734, 253] on icon at bounding box center [733, 247] width 12 height 12
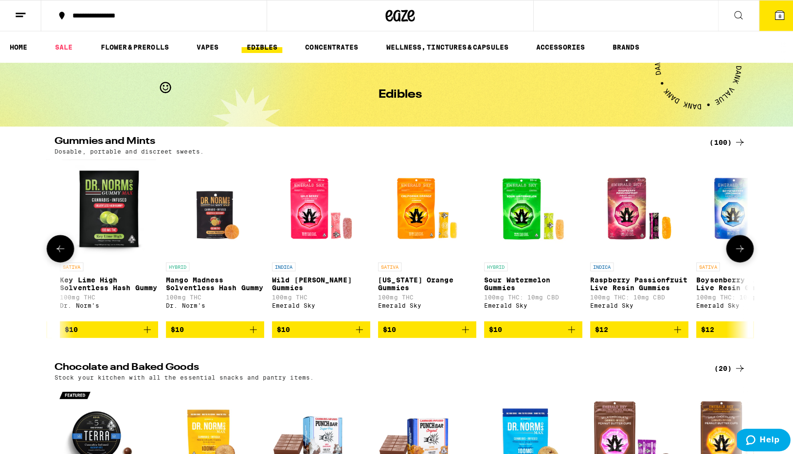
scroll to position [0, 1158]
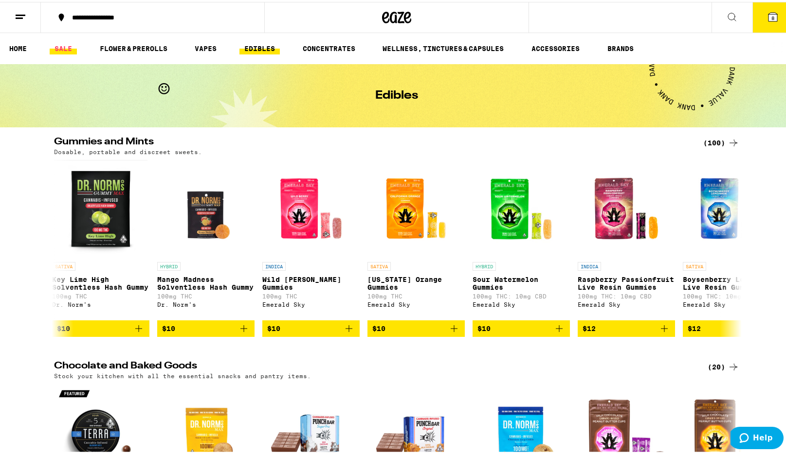
click at [64, 43] on link "SALE" at bounding box center [63, 47] width 27 height 12
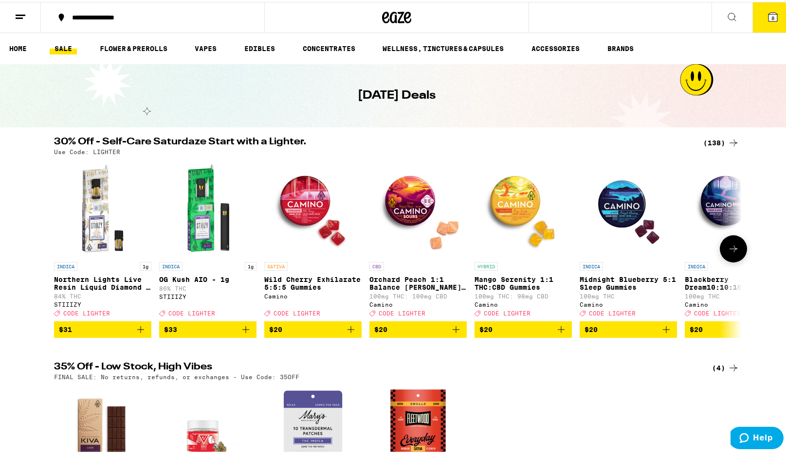
click at [345, 334] on icon "Add to bag" at bounding box center [351, 328] width 12 height 12
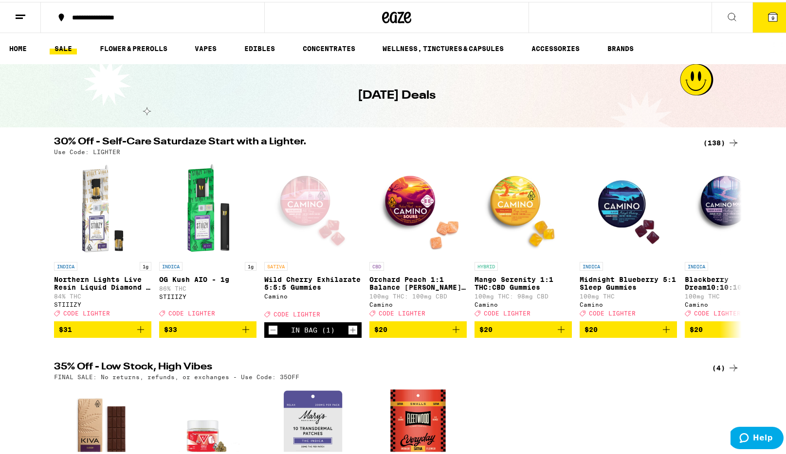
click at [768, 12] on icon at bounding box center [772, 15] width 9 height 9
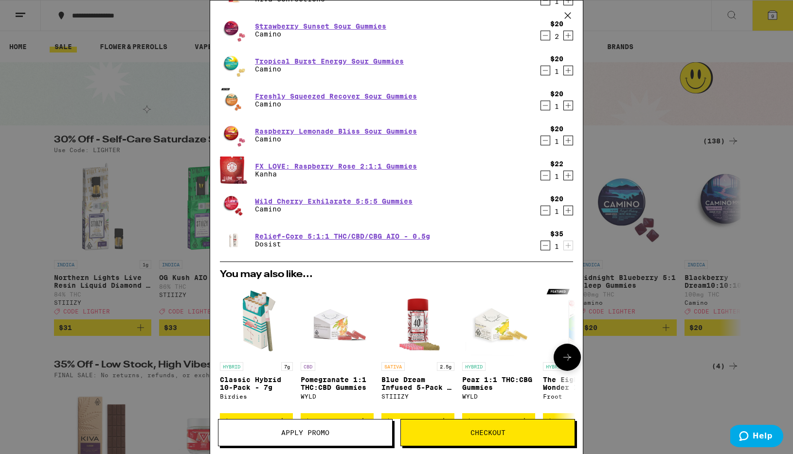
scroll to position [234, 0]
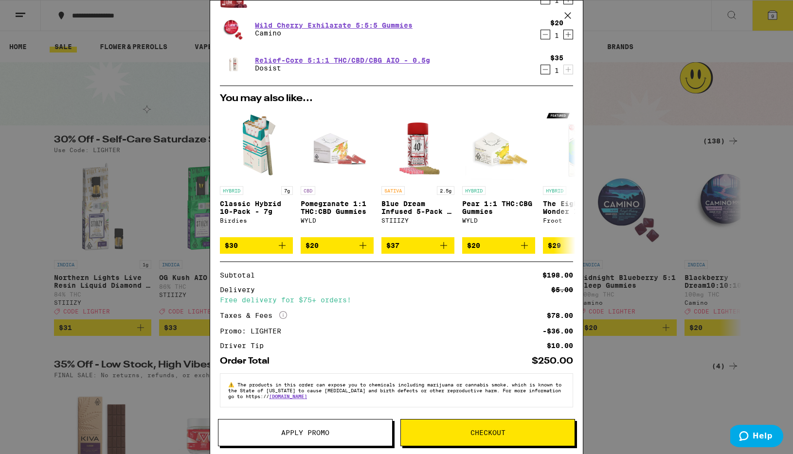
click at [332, 437] on button "Apply Promo" at bounding box center [305, 432] width 175 height 27
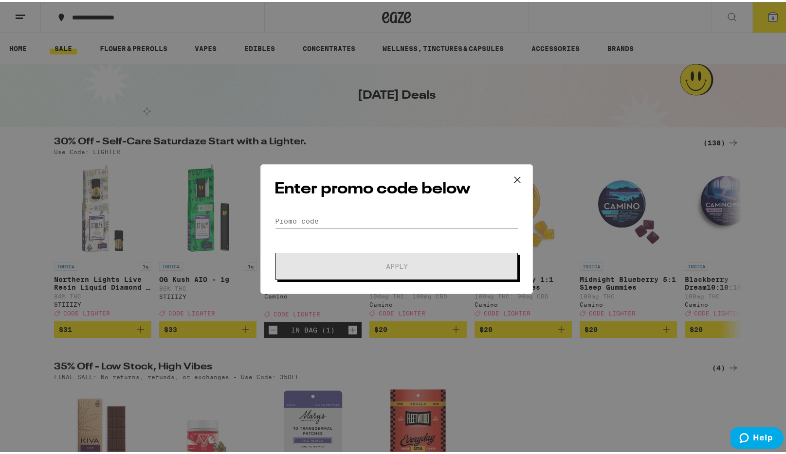
click at [515, 176] on icon at bounding box center [517, 178] width 6 height 6
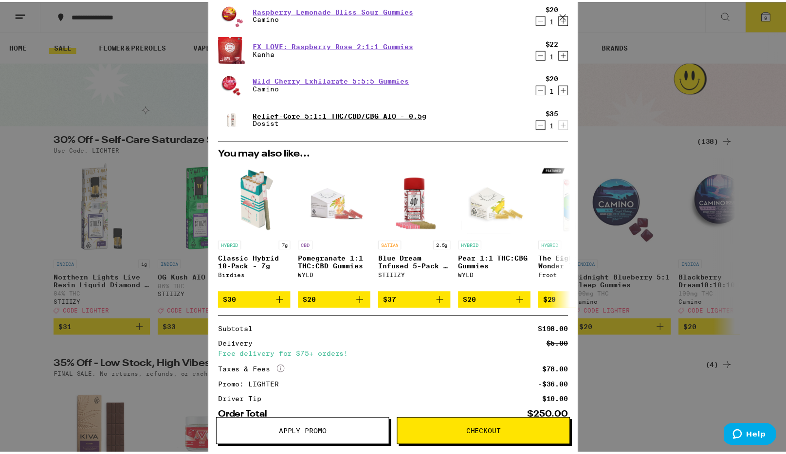
scroll to position [234, 0]
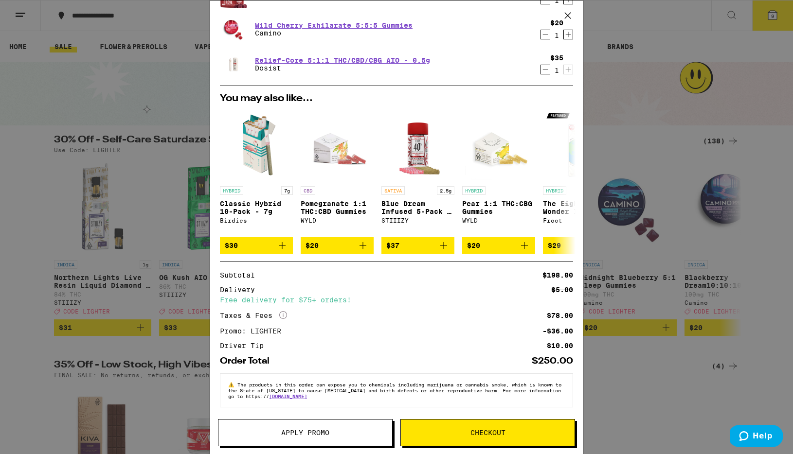
click at [446, 435] on span "Checkout" at bounding box center [488, 433] width 174 height 7
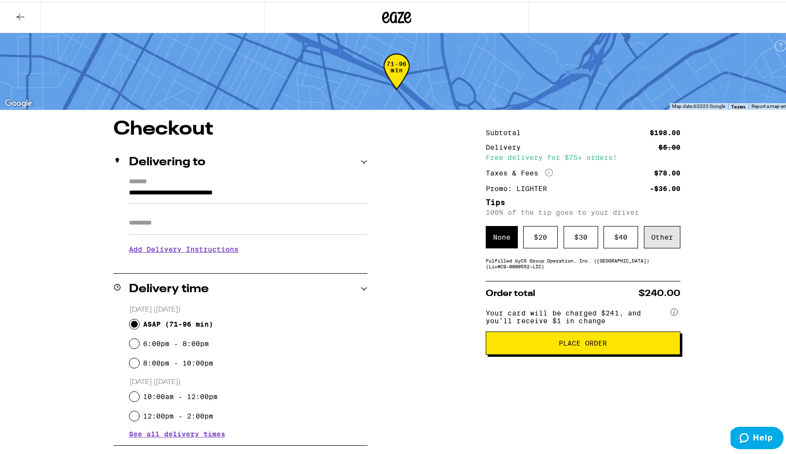
click at [647, 236] on div "Other" at bounding box center [662, 235] width 36 height 22
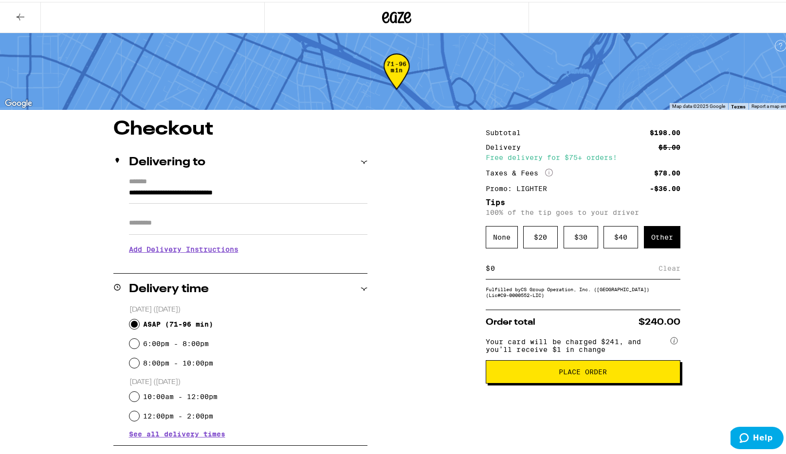
click at [555, 271] on input at bounding box center [574, 266] width 168 height 9
type input "10"
click at [663, 268] on div "Save" at bounding box center [672, 266] width 18 height 21
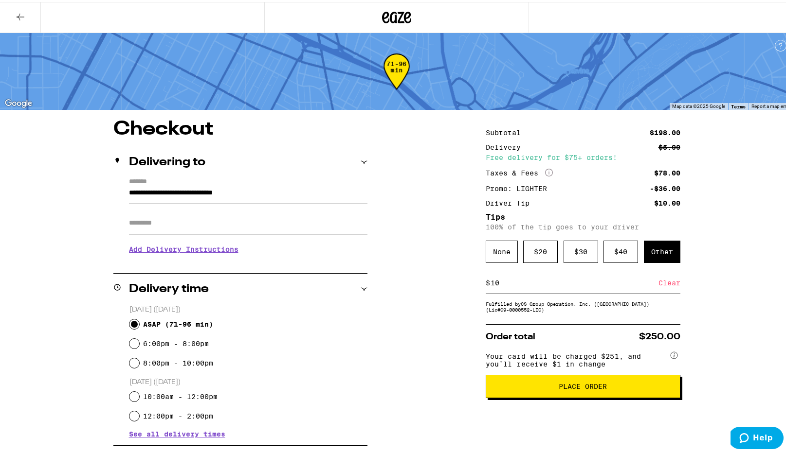
click at [574, 397] on button "Place Order" at bounding box center [583, 384] width 195 height 23
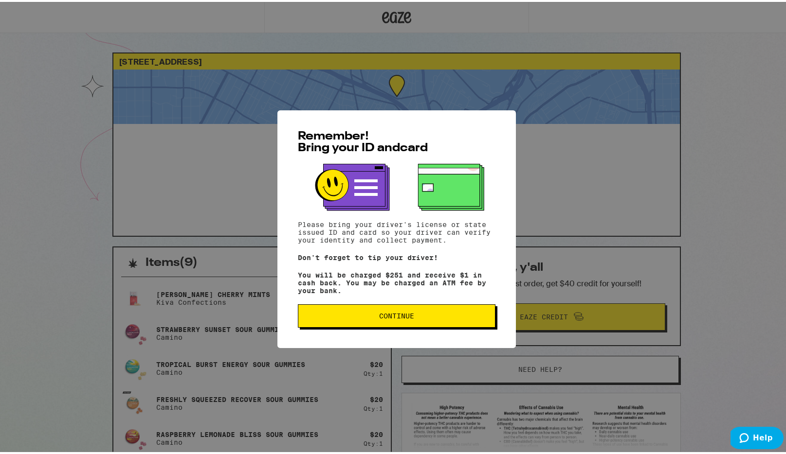
click at [399, 316] on span "Continue" at bounding box center [396, 314] width 35 height 7
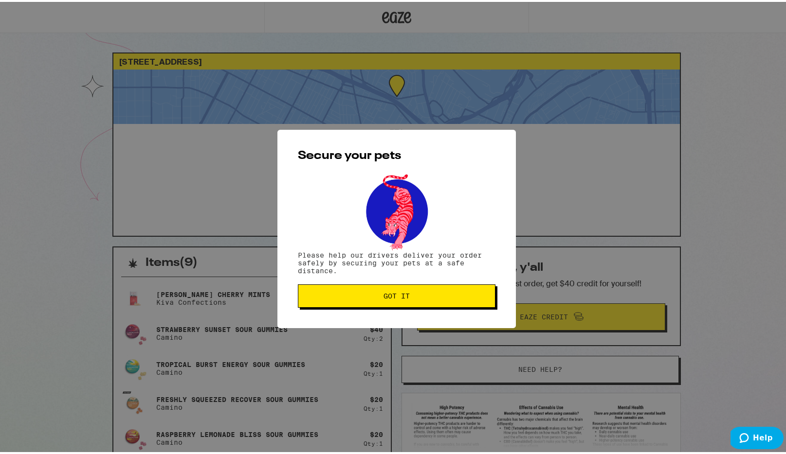
click at [392, 305] on button "Got it" at bounding box center [397, 294] width 198 height 23
